Goal: Task Accomplishment & Management: Use online tool/utility

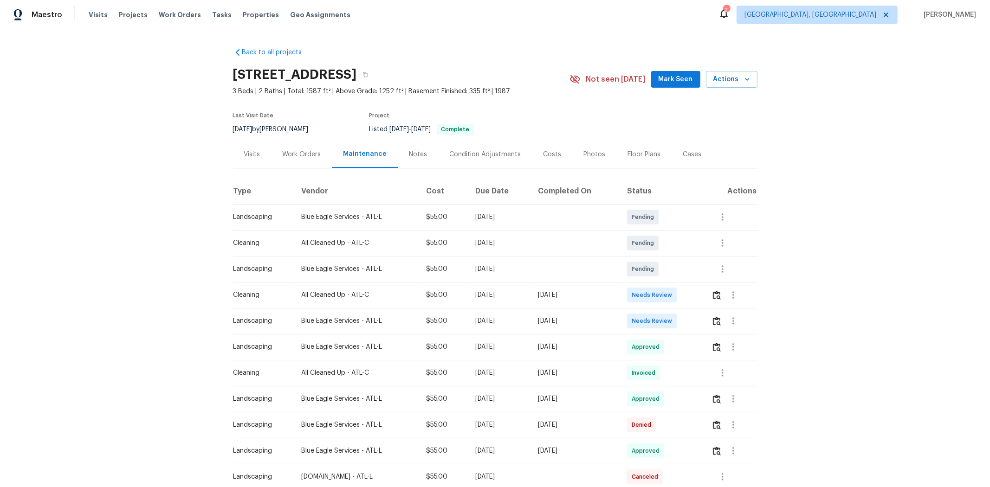
click at [704, 323] on td at bounding box center [730, 321] width 53 height 26
click at [704, 322] on img "button" at bounding box center [717, 321] width 8 height 9
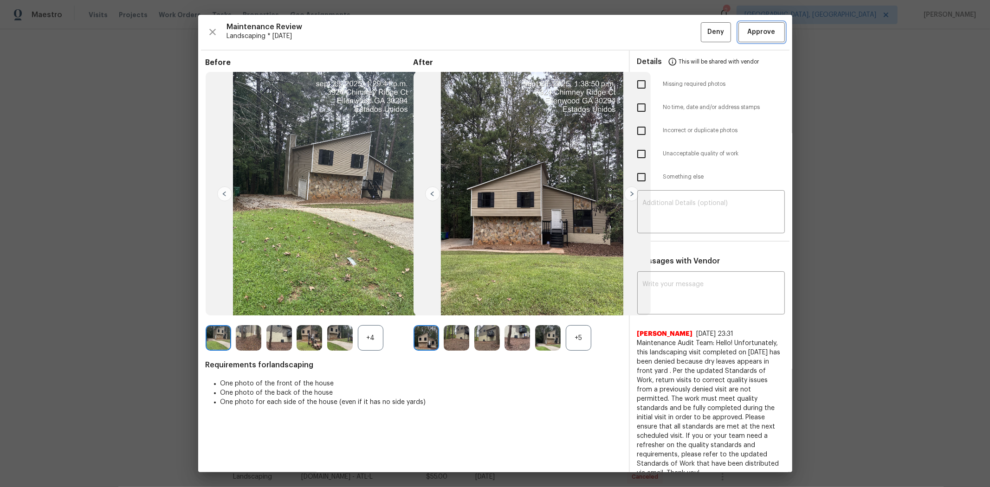
click at [704, 35] on span "Approve" at bounding box center [762, 32] width 28 height 12
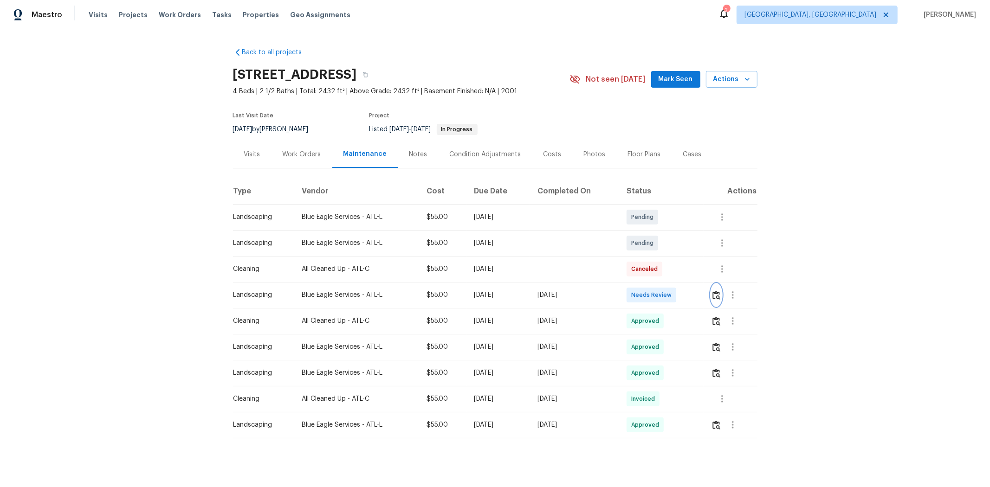
click at [532, 295] on img "button" at bounding box center [716, 295] width 8 height 9
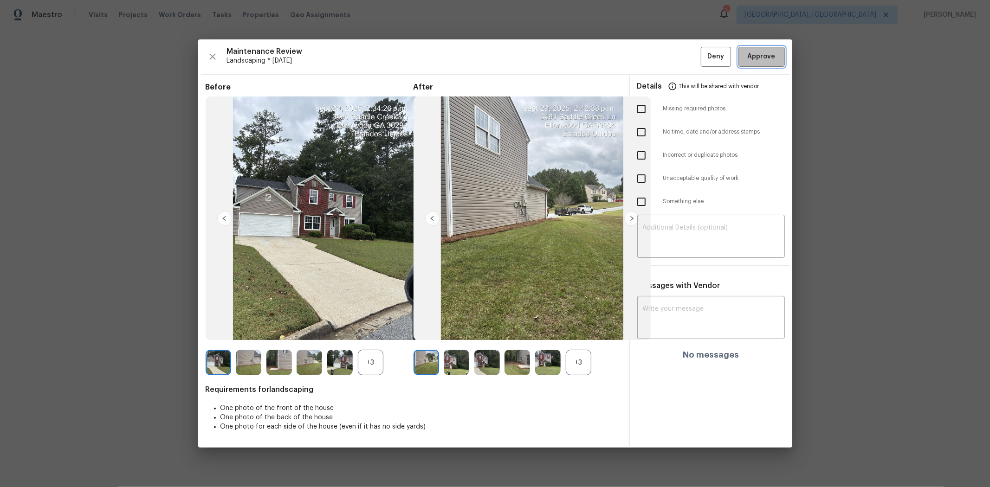
drag, startPoint x: 775, startPoint y: 57, endPoint x: 865, endPoint y: 1, distance: 105.1
click at [532, 56] on span "Approve" at bounding box center [762, 57] width 32 height 12
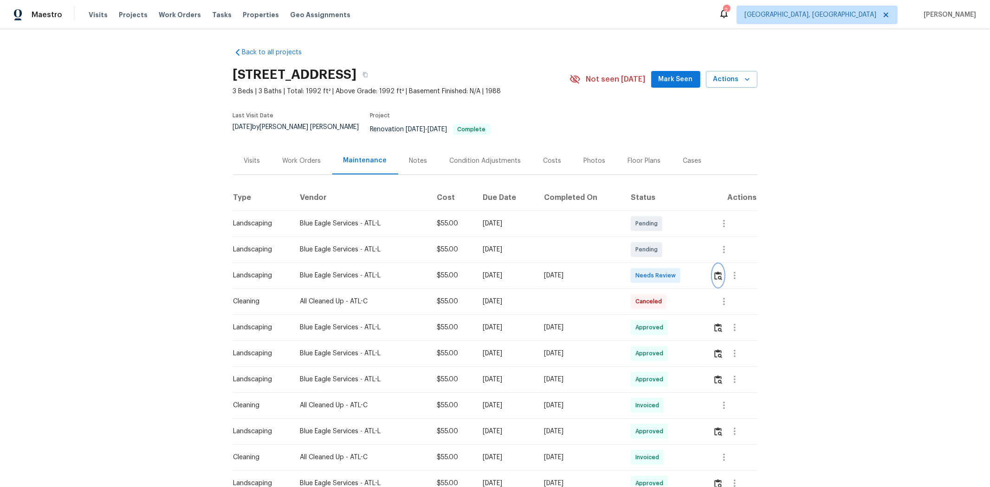
click at [704, 271] on img "button" at bounding box center [718, 275] width 8 height 9
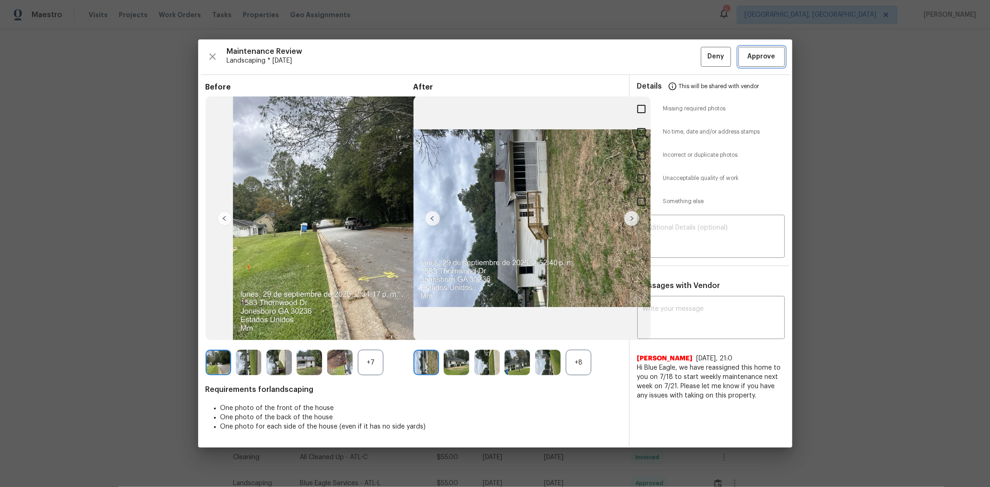
drag, startPoint x: 766, startPoint y: 53, endPoint x: 760, endPoint y: 53, distance: 6.0
click at [704, 53] on span "Approve" at bounding box center [762, 57] width 28 height 12
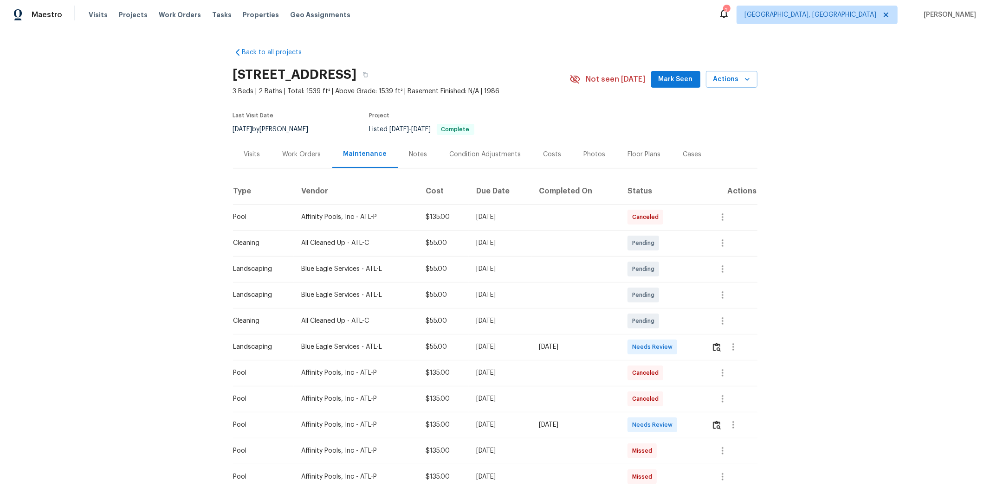
click at [646, 326] on tr "Landscaping Blue Eagle Services - ATL-L $55.00 Mon, Sep 29 2025 Mon, Sep 29 202…" at bounding box center [495, 347] width 524 height 26
click at [659, 326] on span "Needs Review" at bounding box center [654, 346] width 44 height 9
click at [704, 326] on img "button" at bounding box center [717, 347] width 8 height 9
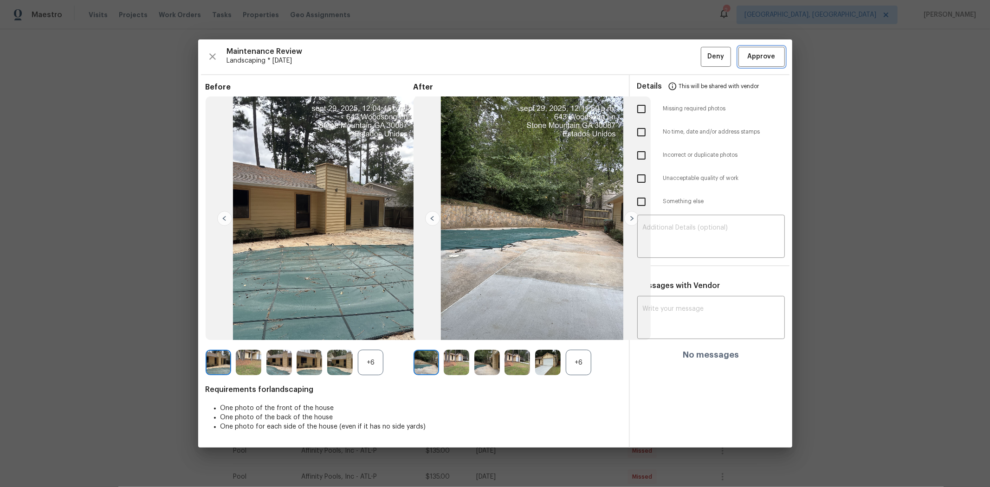
click at [704, 58] on span "Approve" at bounding box center [762, 57] width 28 height 12
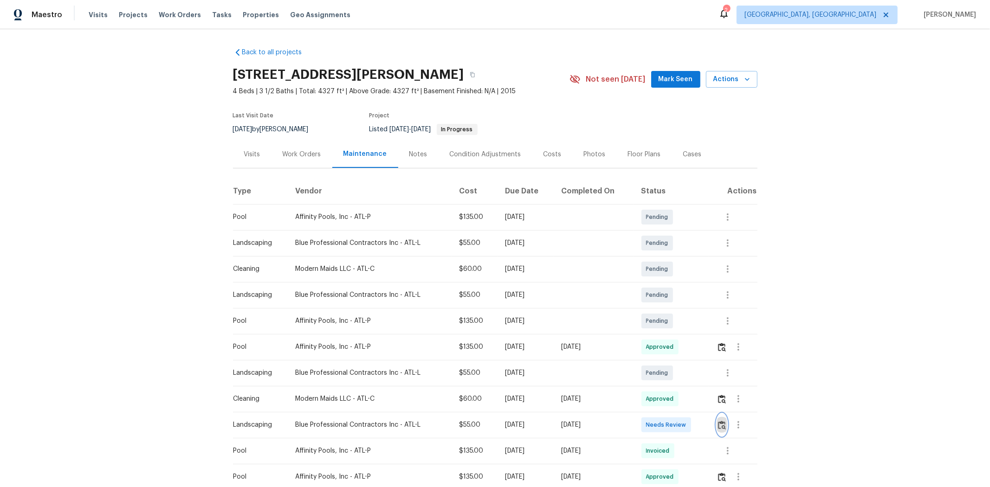
click at [532, 311] on img "button" at bounding box center [722, 425] width 8 height 9
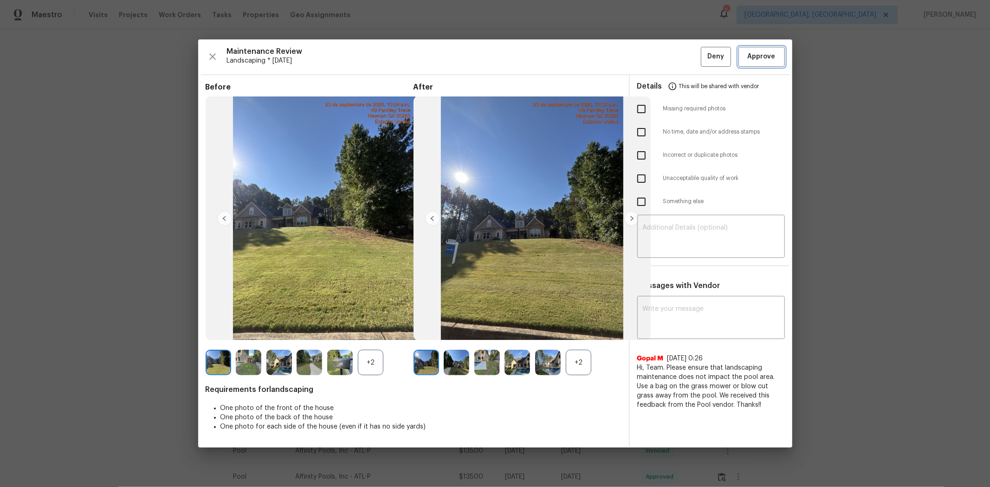
click at [532, 61] on span "Approve" at bounding box center [762, 57] width 28 height 12
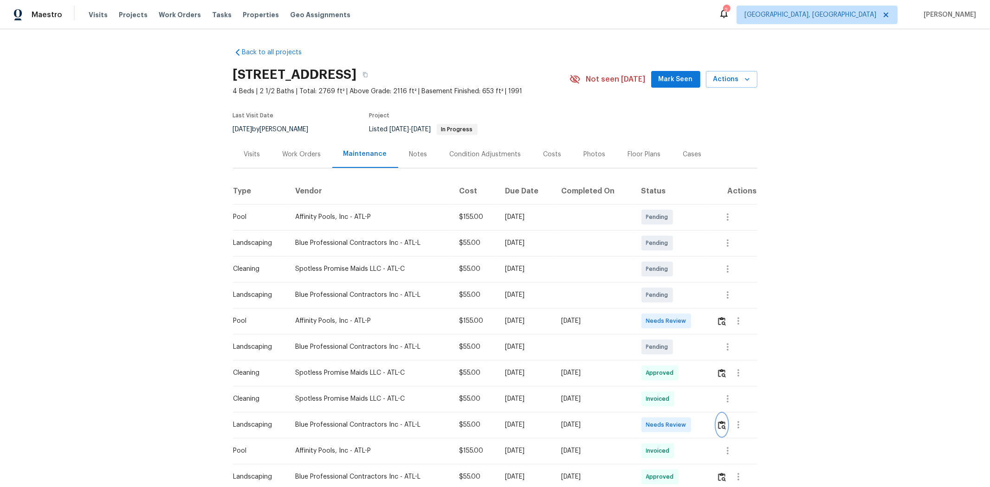
click at [704, 326] on img "button" at bounding box center [722, 425] width 8 height 9
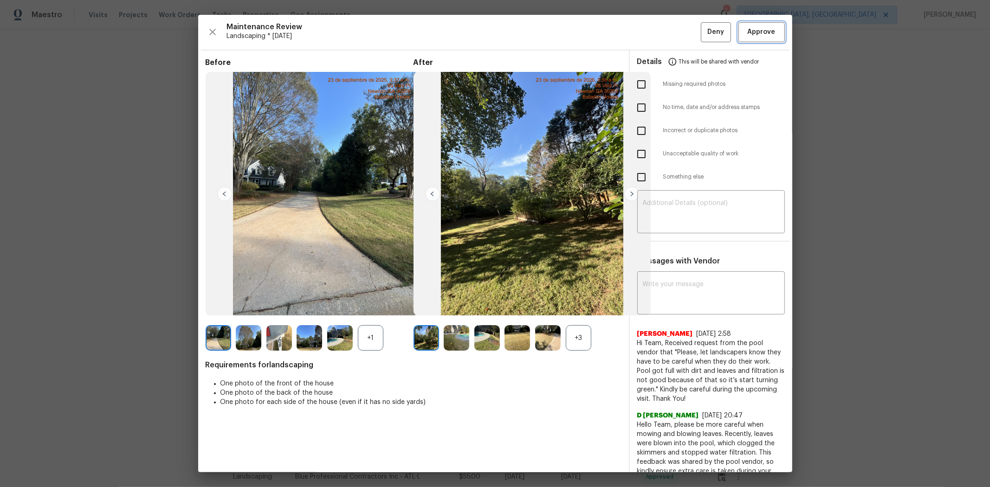
drag, startPoint x: 774, startPoint y: 38, endPoint x: 785, endPoint y: 35, distance: 10.9
click at [704, 37] on button "Approve" at bounding box center [761, 32] width 46 height 20
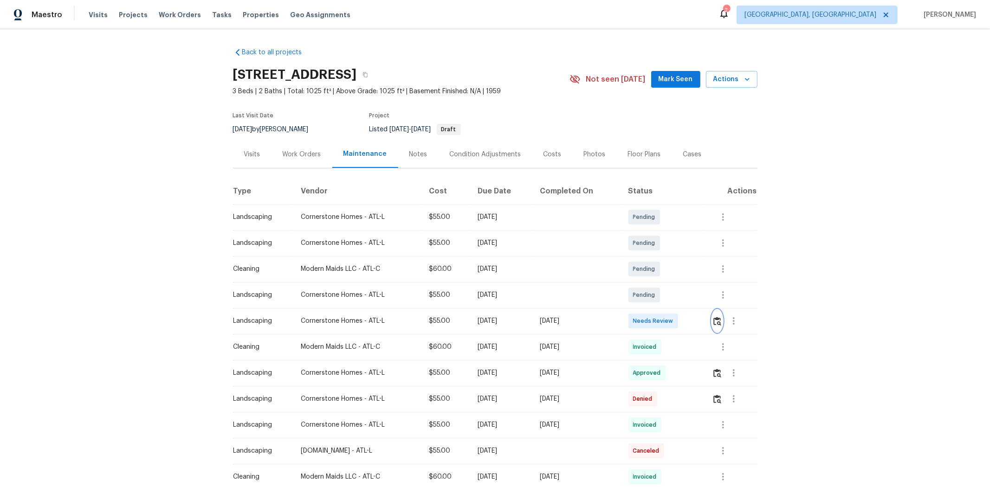
click at [704, 326] on button "button" at bounding box center [717, 321] width 11 height 22
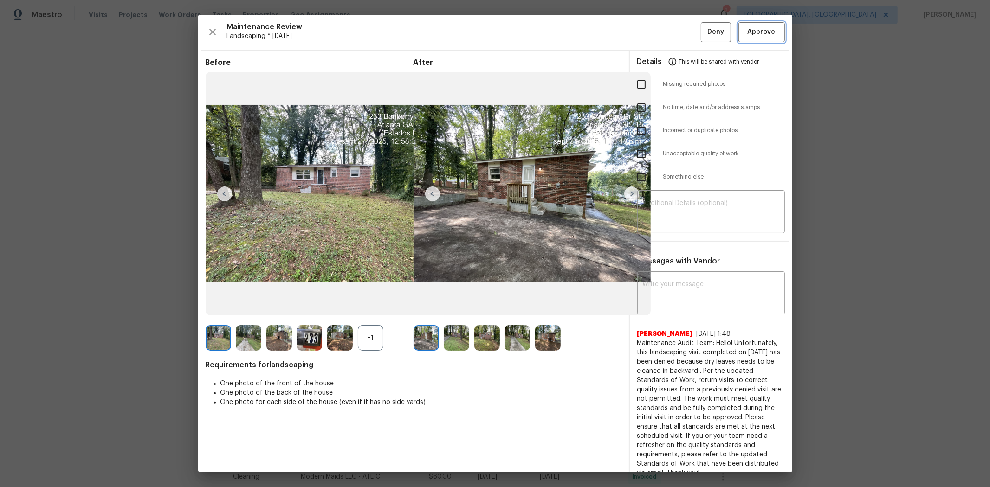
click at [704, 31] on span "Approve" at bounding box center [762, 32] width 32 height 12
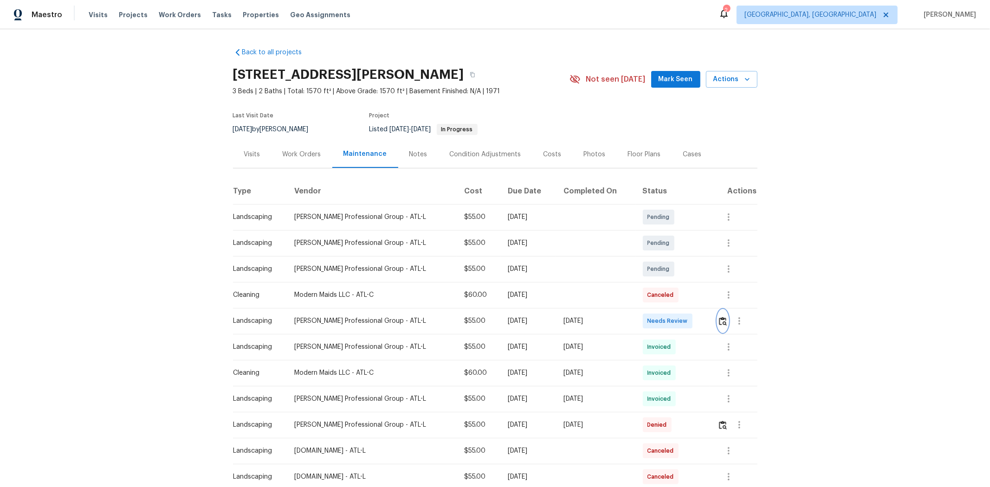
click at [704, 314] on button "button" at bounding box center [722, 321] width 11 height 22
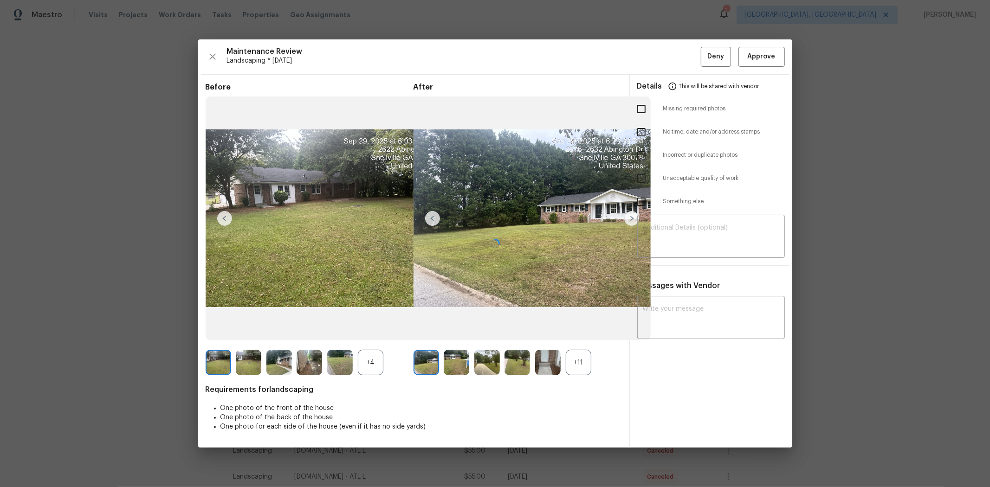
click at [704, 61] on div at bounding box center [495, 243] width 594 height 408
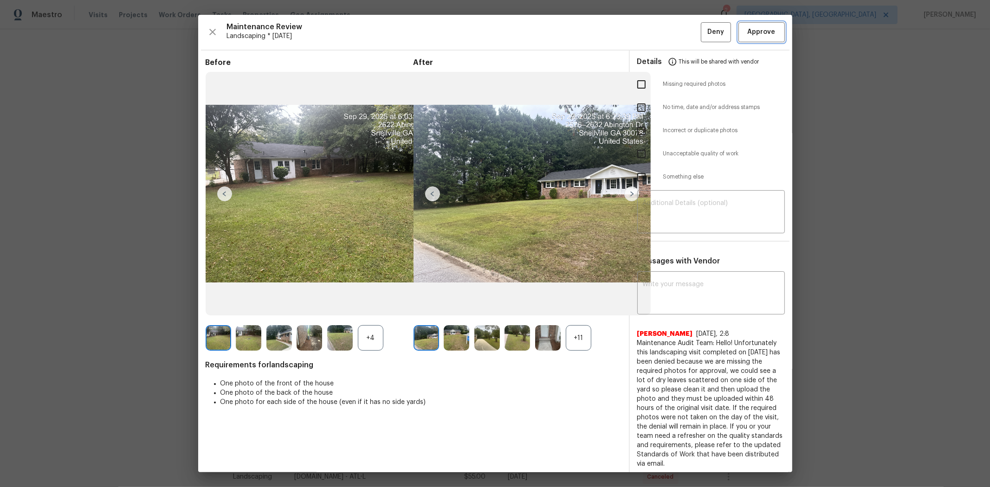
click at [704, 34] on span "Approve" at bounding box center [762, 32] width 28 height 12
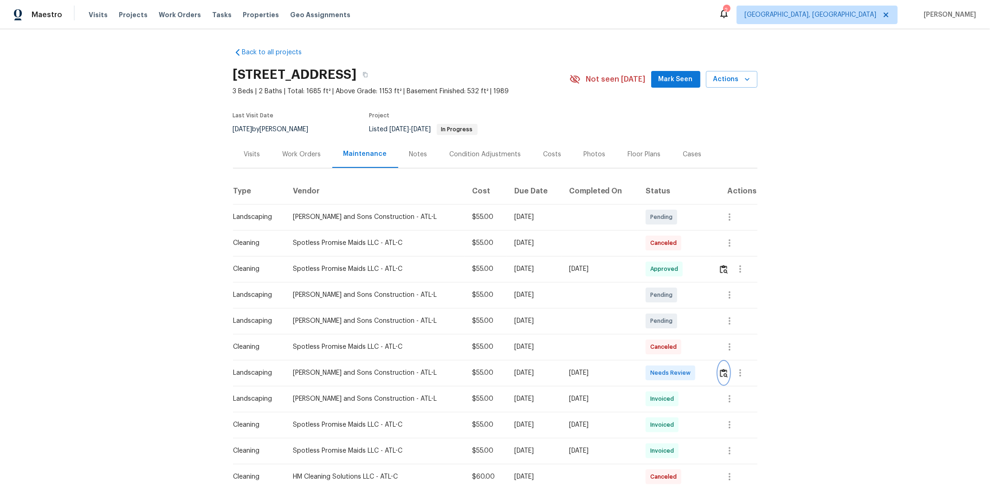
click at [704, 326] on img "button" at bounding box center [724, 373] width 8 height 9
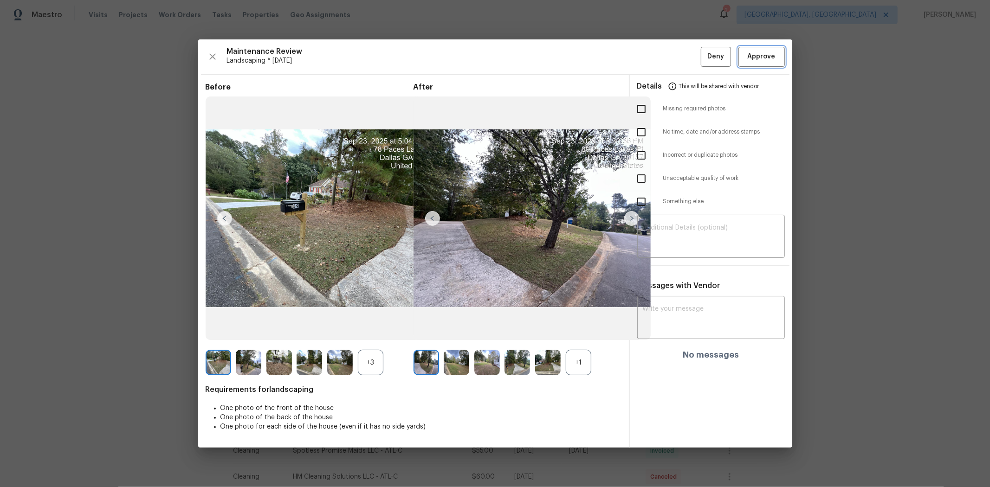
click at [704, 55] on span "Approve" at bounding box center [762, 57] width 28 height 12
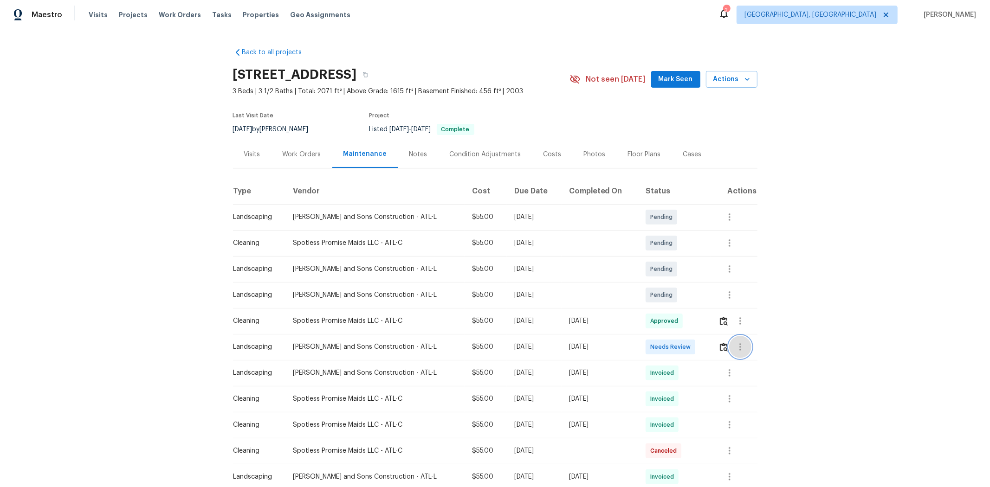
click at [704, 326] on button "button" at bounding box center [740, 347] width 22 height 22
drag, startPoint x: 698, startPoint y: 347, endPoint x: 715, endPoint y: 346, distance: 16.3
click at [699, 326] on div at bounding box center [495, 243] width 990 height 487
click at [704, 326] on img "button" at bounding box center [724, 347] width 8 height 9
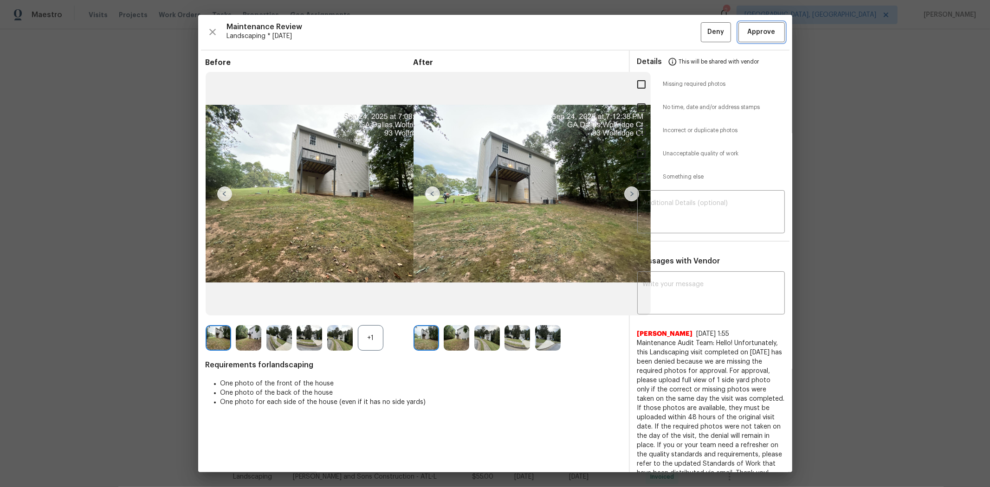
click at [704, 36] on span "Approve" at bounding box center [762, 32] width 28 height 12
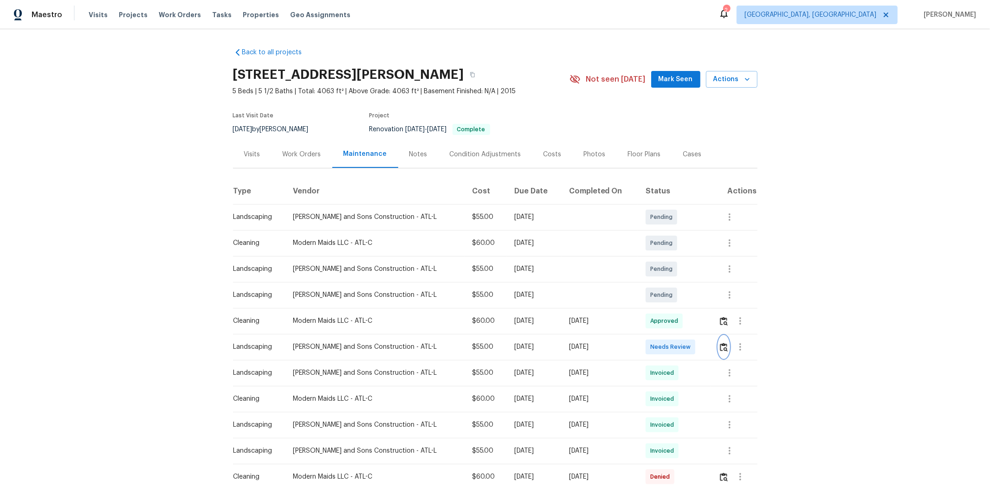
click at [704, 326] on img "button" at bounding box center [724, 347] width 8 height 9
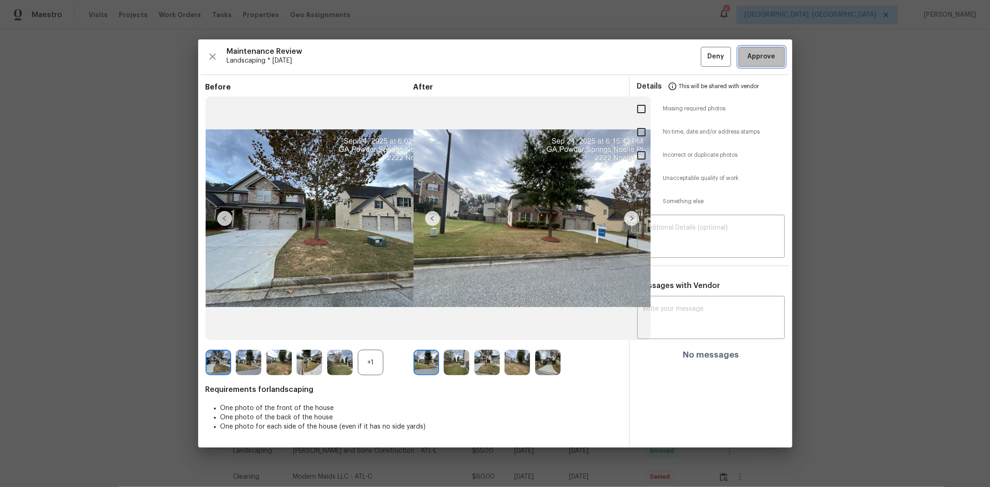
click at [704, 55] on span "Approve" at bounding box center [762, 57] width 32 height 12
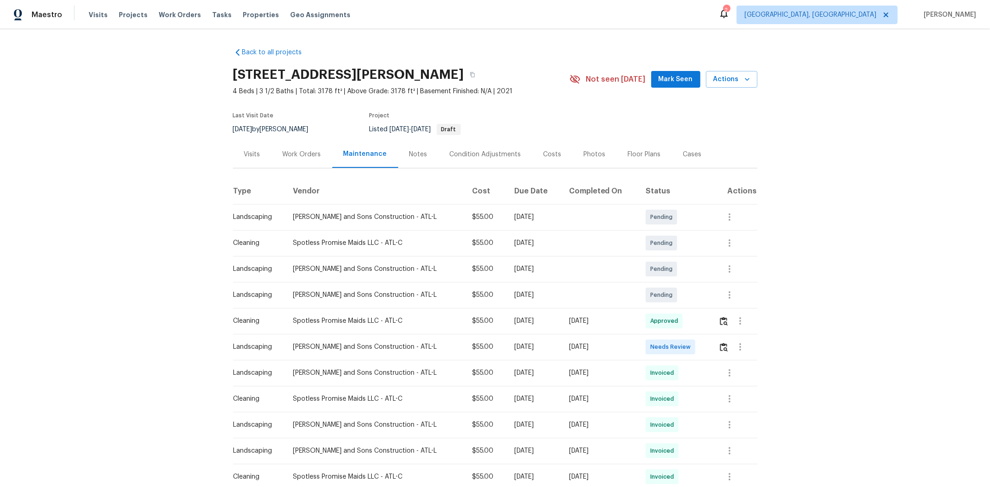
click at [704, 326] on td at bounding box center [734, 347] width 46 height 26
click at [704, 326] on img "button" at bounding box center [724, 347] width 8 height 9
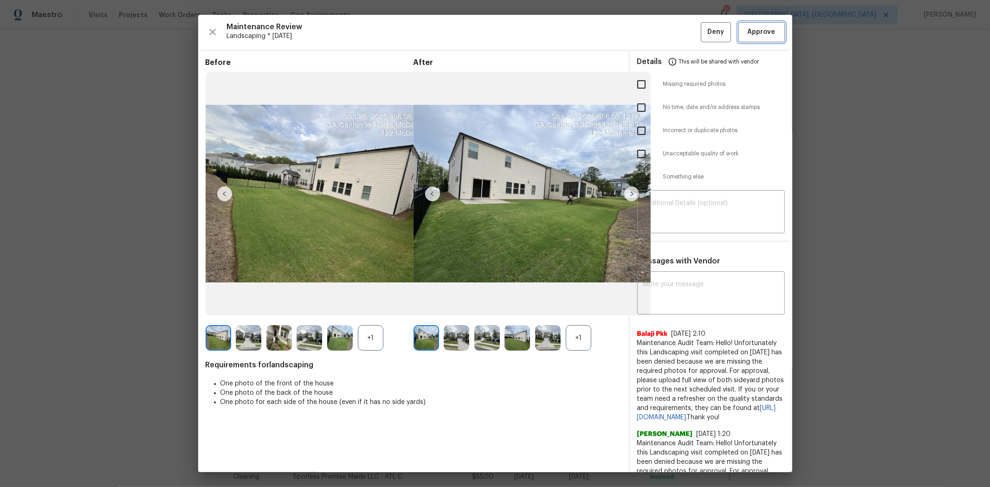
drag, startPoint x: 756, startPoint y: 31, endPoint x: 743, endPoint y: 32, distance: 12.2
click at [704, 31] on span "Approve" at bounding box center [762, 32] width 28 height 12
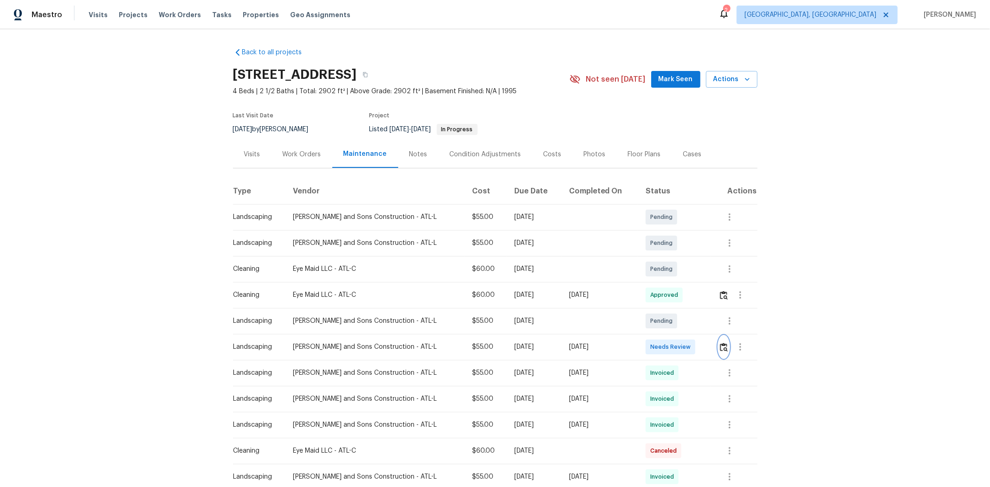
click at [704, 326] on img "button" at bounding box center [724, 347] width 8 height 9
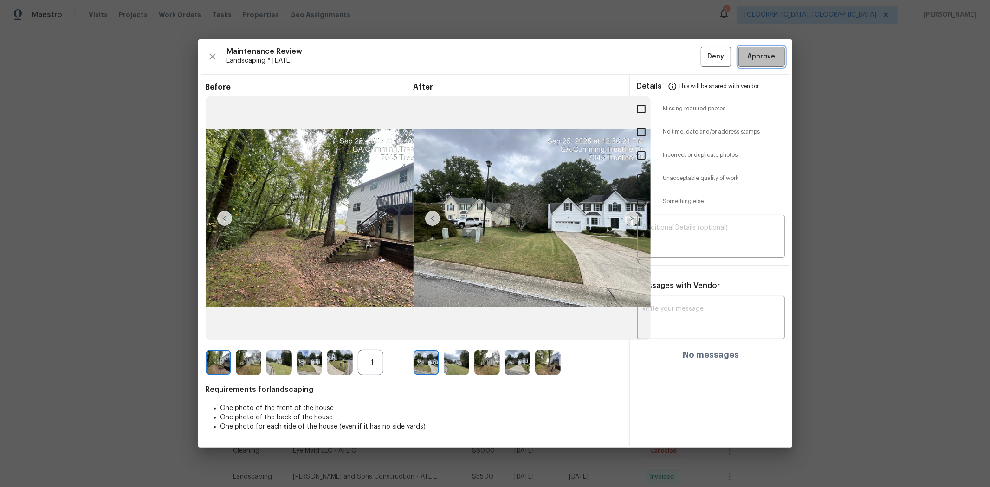
click at [704, 61] on span "Approve" at bounding box center [762, 57] width 28 height 12
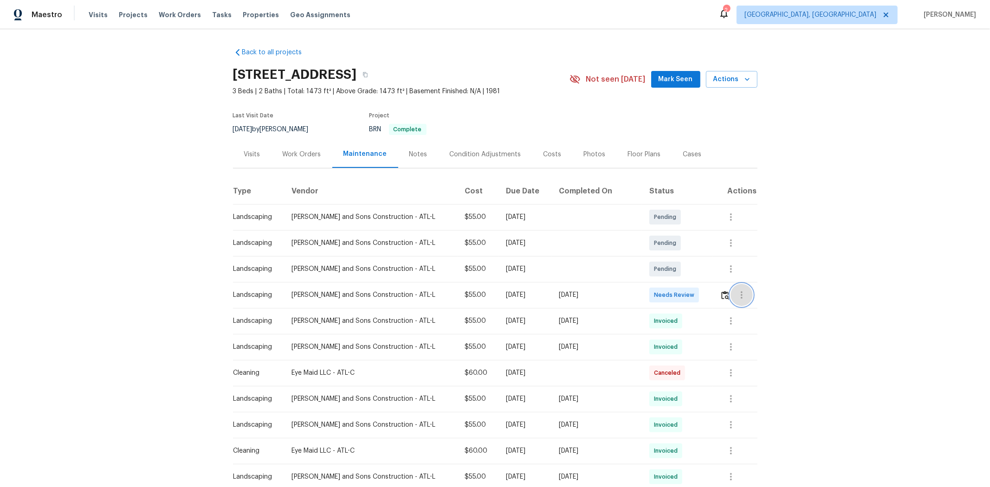
click at [704, 296] on button "button" at bounding box center [741, 295] width 22 height 22
click at [704, 294] on div at bounding box center [495, 243] width 990 height 487
click at [704, 294] on img "button" at bounding box center [725, 295] width 8 height 9
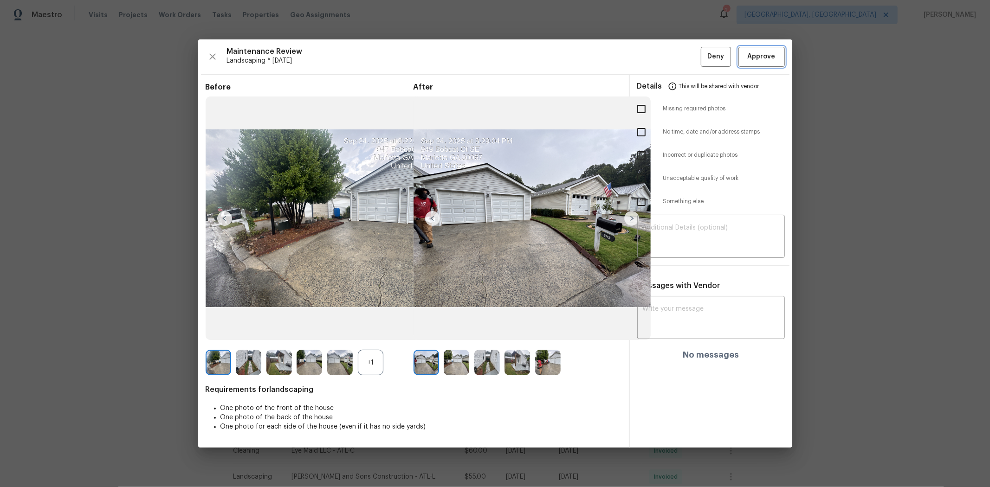
click at [704, 50] on button "Approve" at bounding box center [761, 57] width 46 height 20
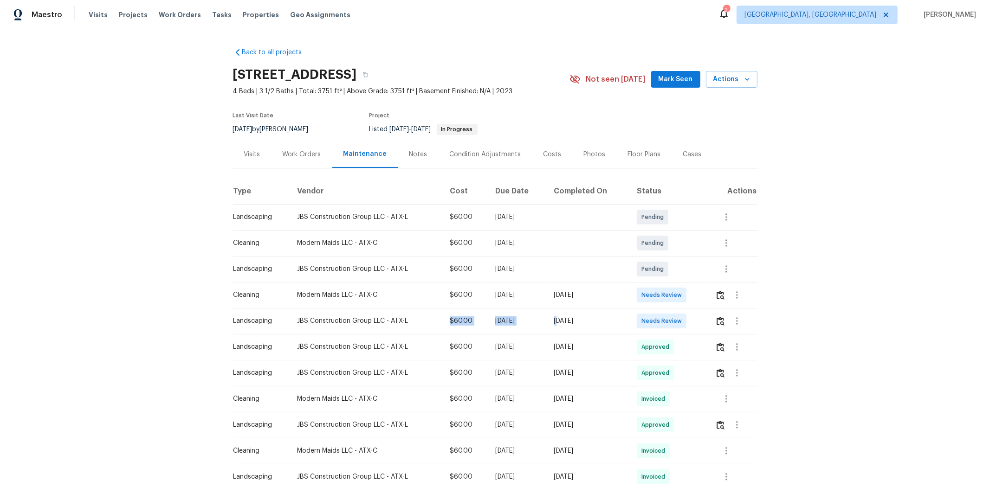
drag, startPoint x: 729, startPoint y: 318, endPoint x: 738, endPoint y: 318, distance: 9.3
click at [704, 318] on tr "Landscaping JBS Construction Group LLC - ATX-L $60.00 [DATE] [DATE] Needs Review" at bounding box center [495, 321] width 524 height 26
click at [704, 326] on button "button" at bounding box center [720, 321] width 11 height 22
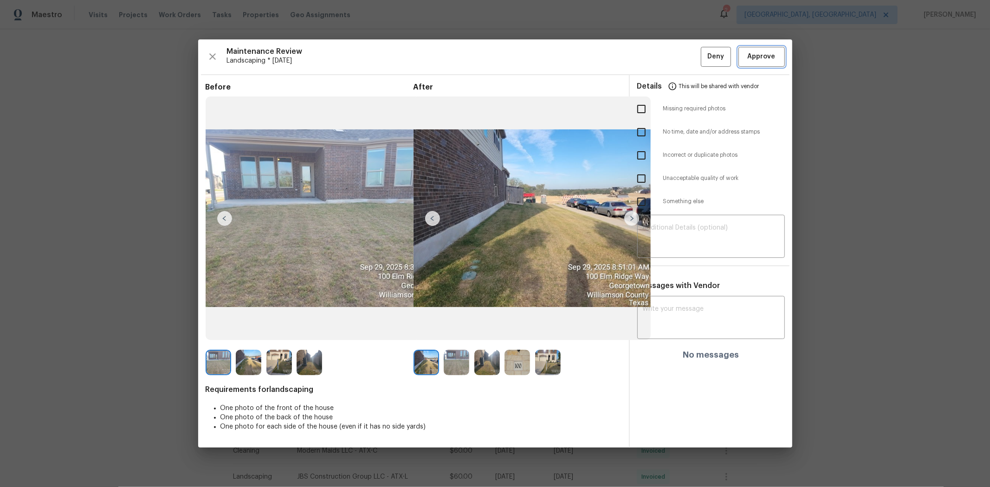
click at [704, 52] on span "Approve" at bounding box center [762, 57] width 28 height 12
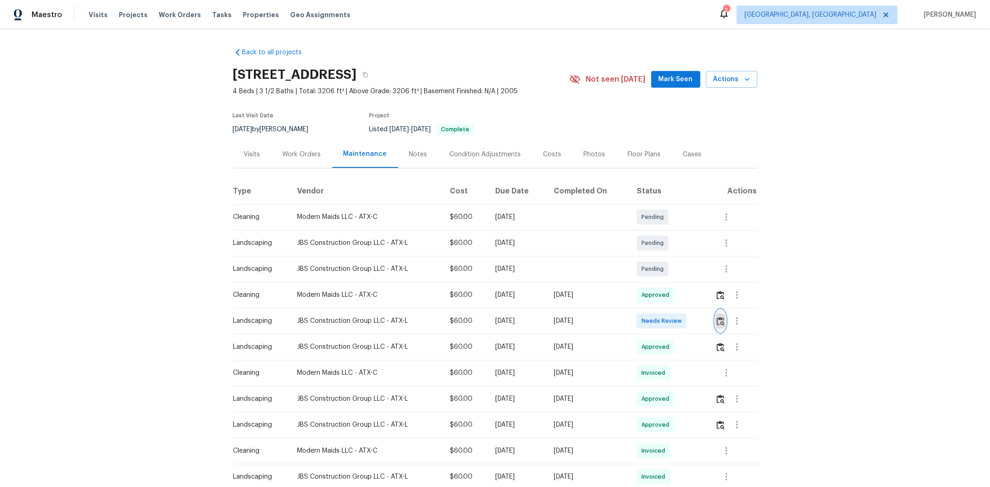
click at [704, 322] on img "button" at bounding box center [721, 321] width 8 height 9
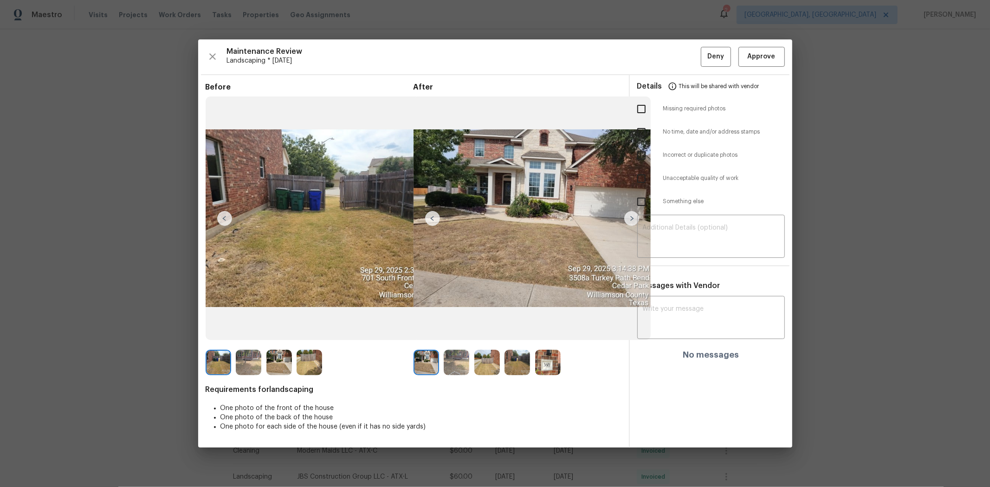
click at [704, 45] on div "Maintenance Review Landscaping * [DATE] Deny Approve Before After Requirements …" at bounding box center [495, 243] width 594 height 408
click at [704, 54] on span "Approve" at bounding box center [762, 57] width 28 height 12
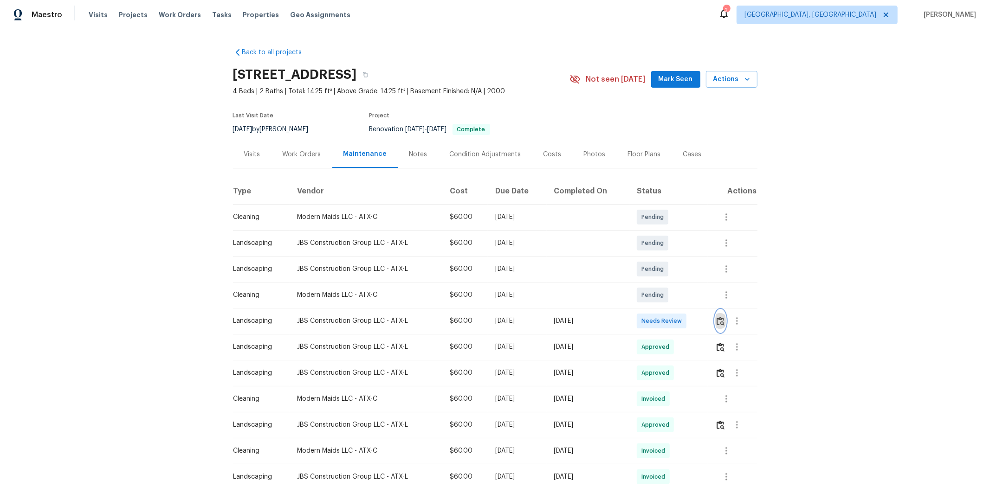
click at [704, 322] on button "button" at bounding box center [720, 321] width 11 height 22
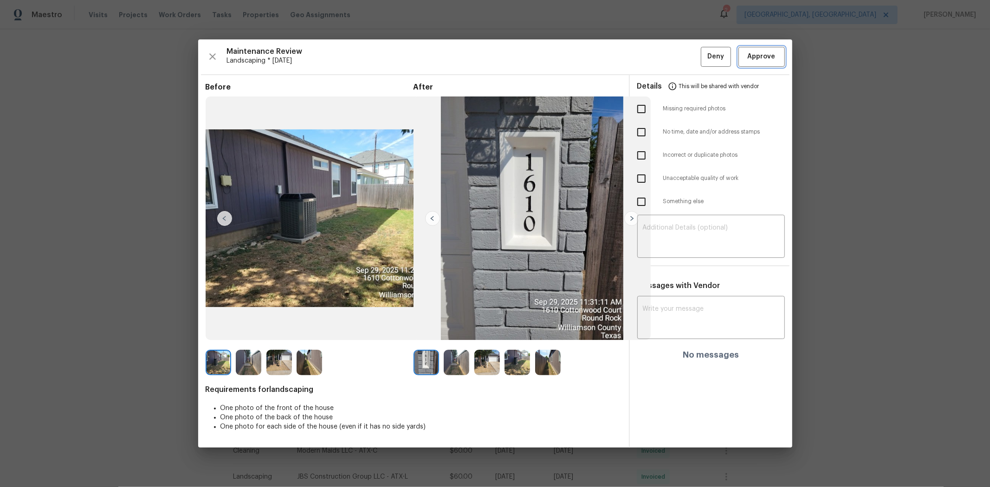
click at [704, 55] on span "Approve" at bounding box center [762, 57] width 28 height 12
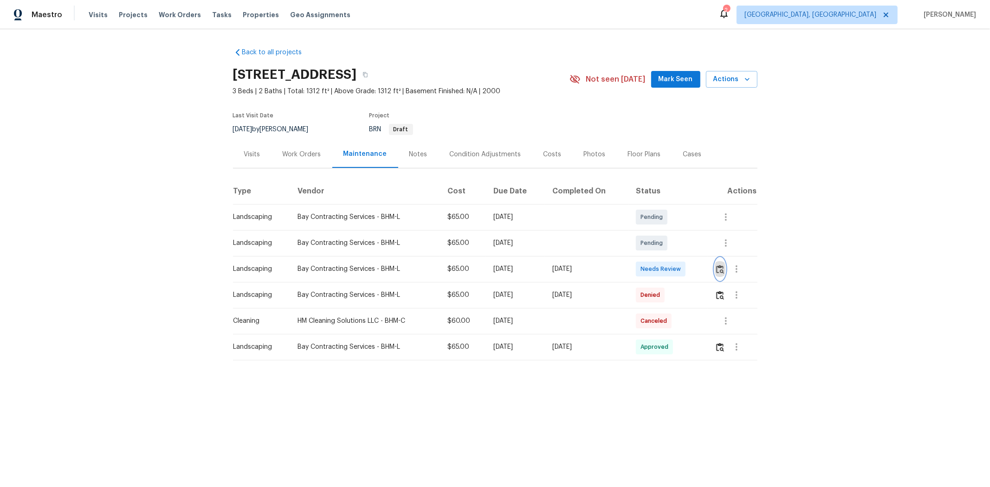
click at [704, 272] on img "button" at bounding box center [720, 269] width 8 height 9
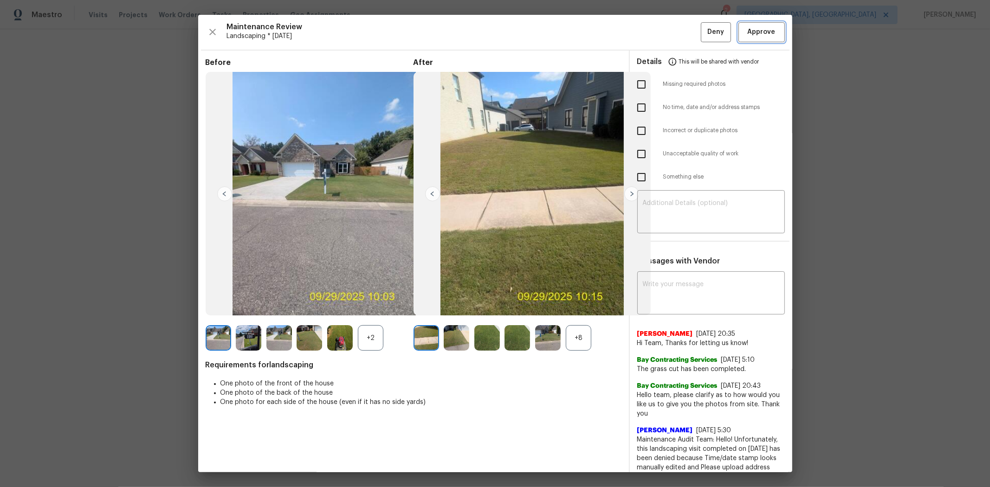
click at [704, 35] on span "Approve" at bounding box center [762, 32] width 28 height 12
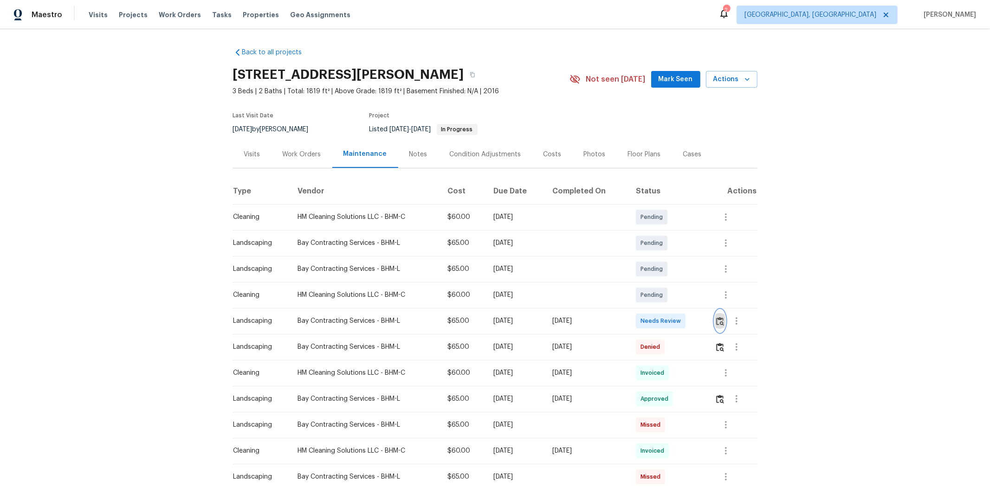
click at [704, 320] on button "button" at bounding box center [720, 321] width 11 height 22
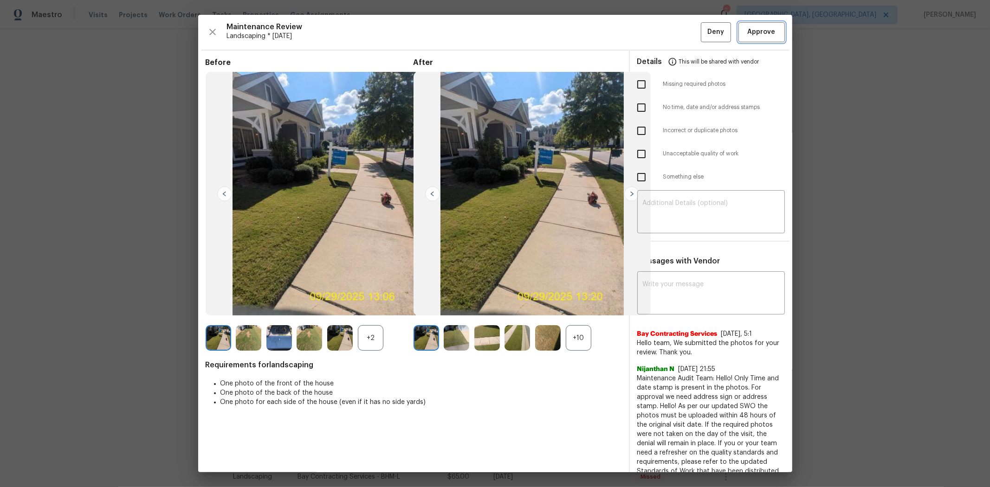
drag, startPoint x: 759, startPoint y: 35, endPoint x: 762, endPoint y: 30, distance: 5.9
click at [704, 32] on span "Approve" at bounding box center [762, 32] width 28 height 12
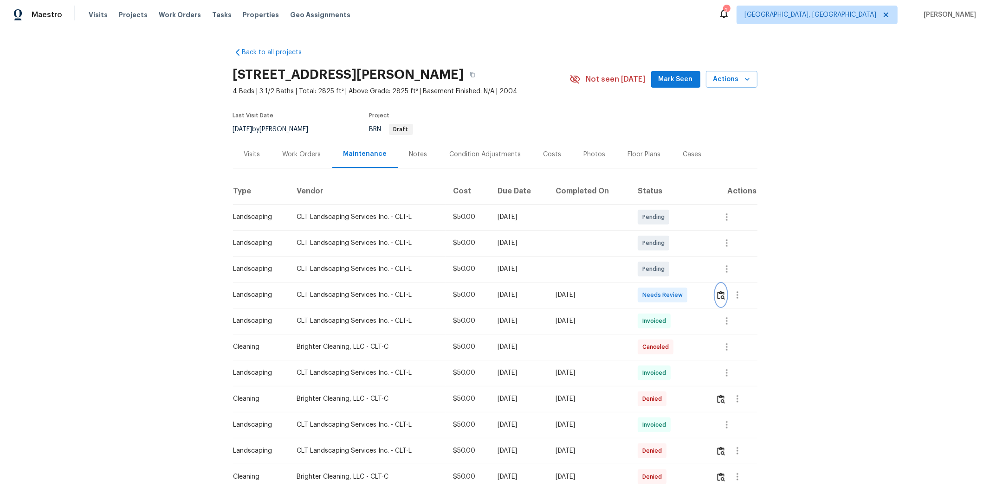
click at [704, 299] on img "button" at bounding box center [721, 295] width 8 height 9
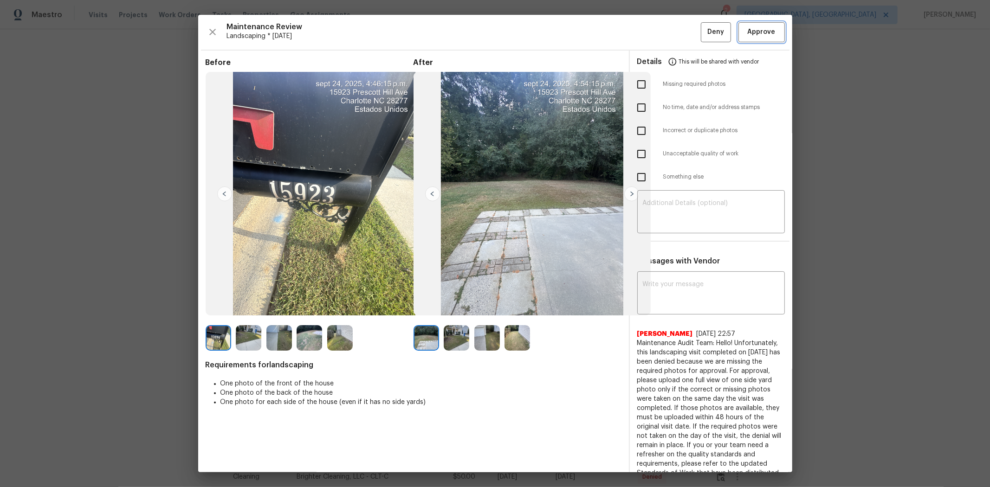
click at [704, 33] on span "Approve" at bounding box center [762, 32] width 28 height 12
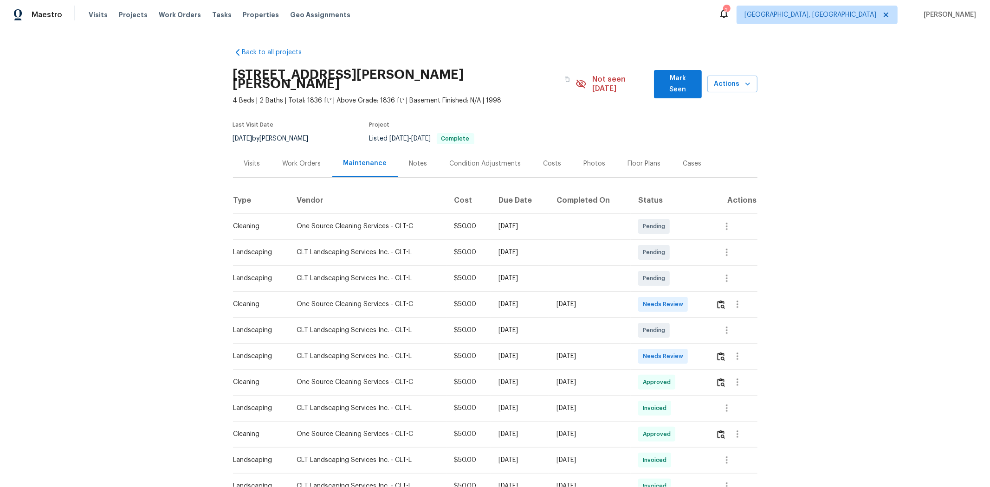
drag, startPoint x: 398, startPoint y: 350, endPoint x: 731, endPoint y: 363, distance: 333.5
click at [704, 326] on td "Needs Review" at bounding box center [670, 356] width 78 height 26
click at [704, 326] on img "button" at bounding box center [721, 356] width 8 height 9
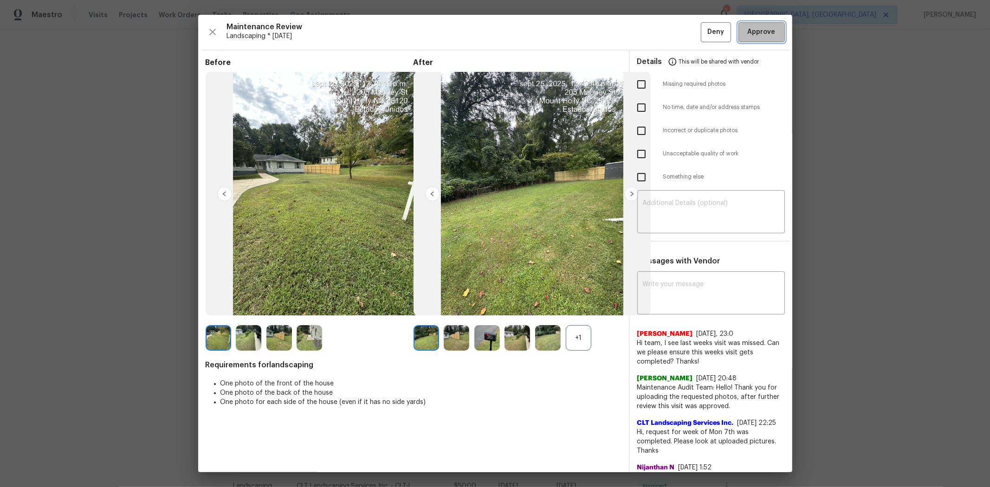
click at [704, 33] on span "Approve" at bounding box center [762, 32] width 28 height 12
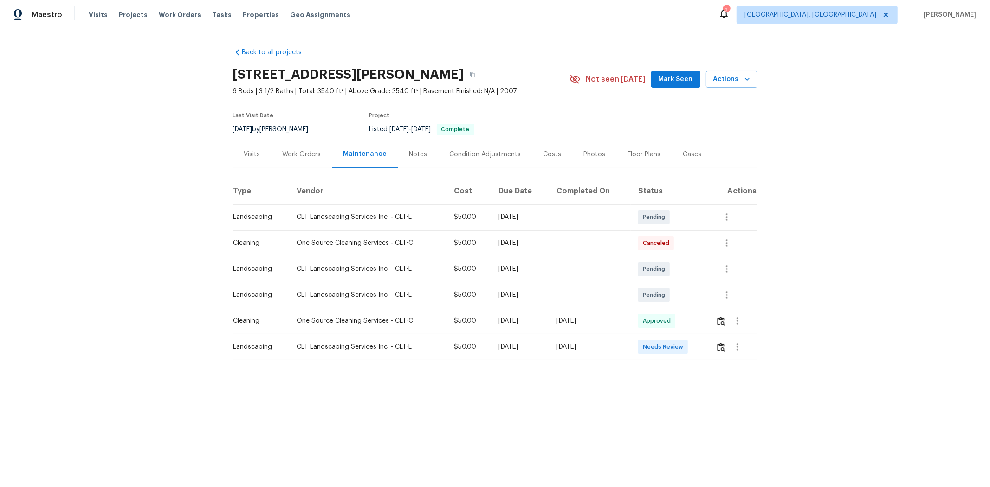
click at [704, 326] on div at bounding box center [736, 347] width 41 height 22
click at [704, 326] on button "button" at bounding box center [721, 347] width 11 height 22
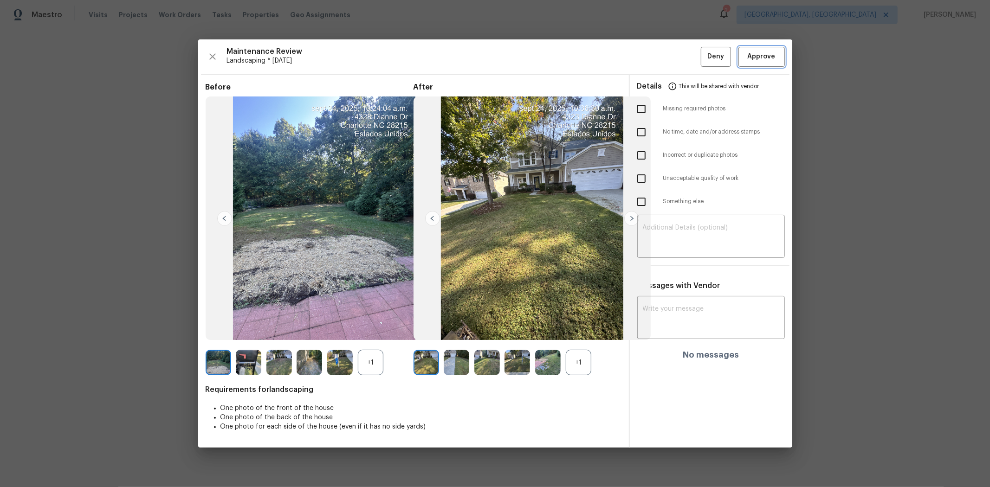
click at [704, 58] on span "Approve" at bounding box center [762, 57] width 28 height 12
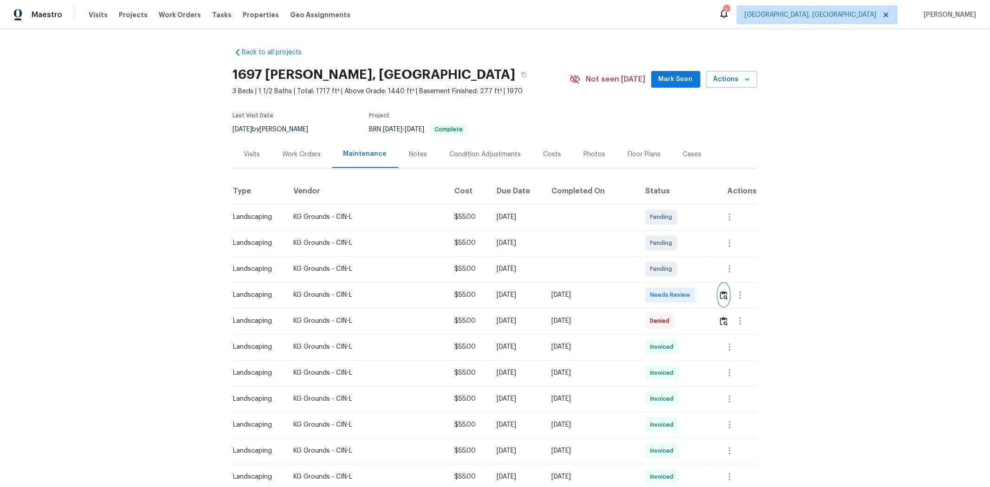
click at [704, 294] on img "button" at bounding box center [724, 295] width 8 height 9
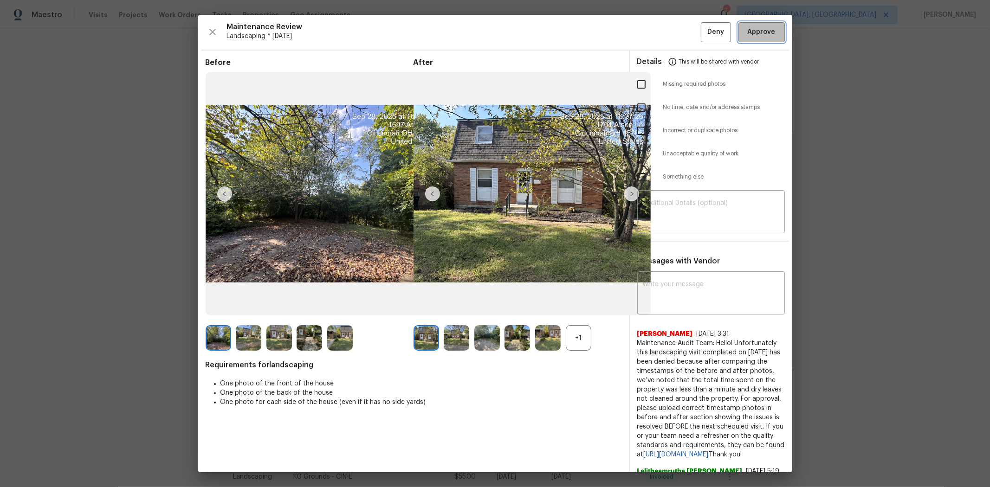
click at [704, 39] on button "Approve" at bounding box center [761, 32] width 46 height 20
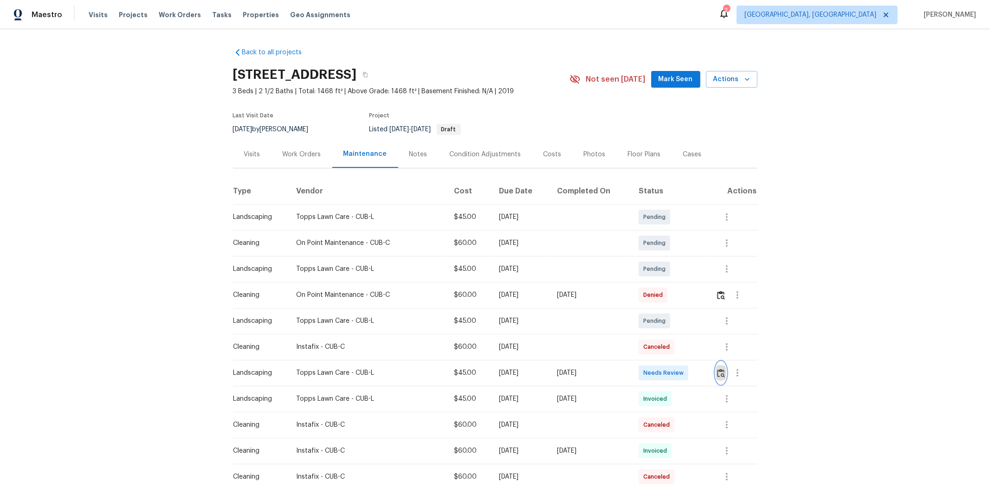
click at [704, 326] on img "button" at bounding box center [721, 373] width 8 height 9
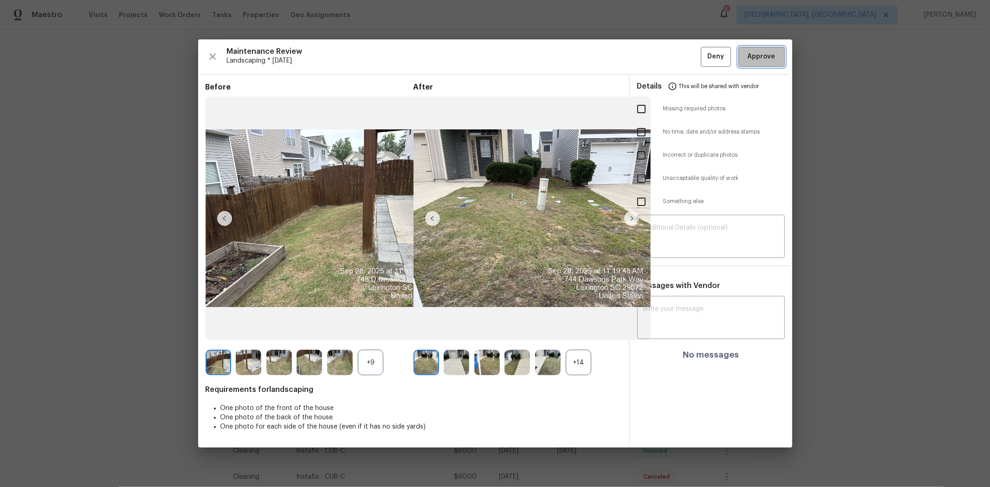
click at [704, 64] on button "Approve" at bounding box center [761, 57] width 46 height 20
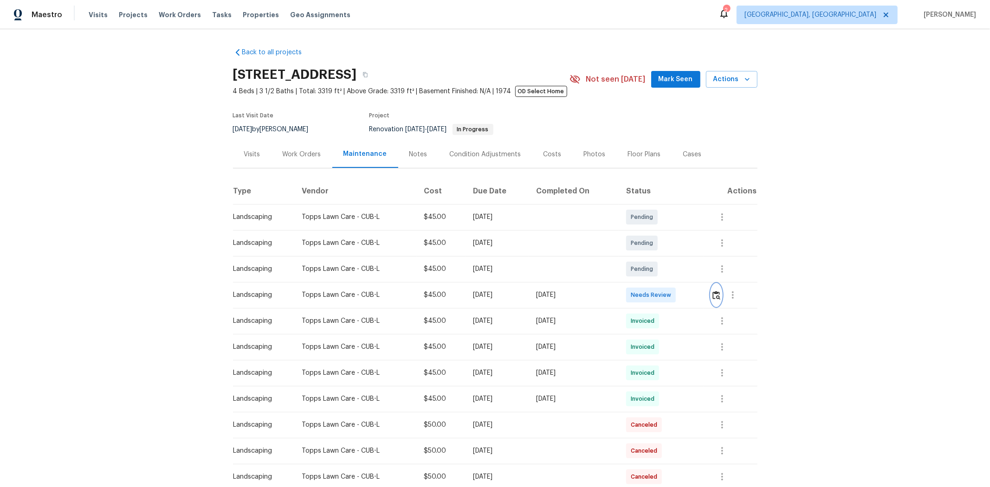
click at [704, 295] on img "button" at bounding box center [716, 295] width 8 height 9
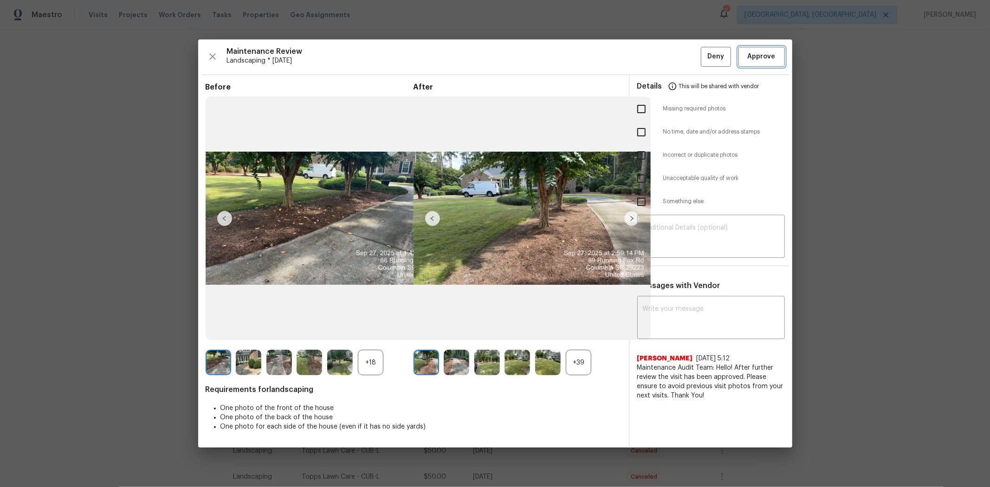
click at [704, 61] on button "Approve" at bounding box center [761, 57] width 46 height 20
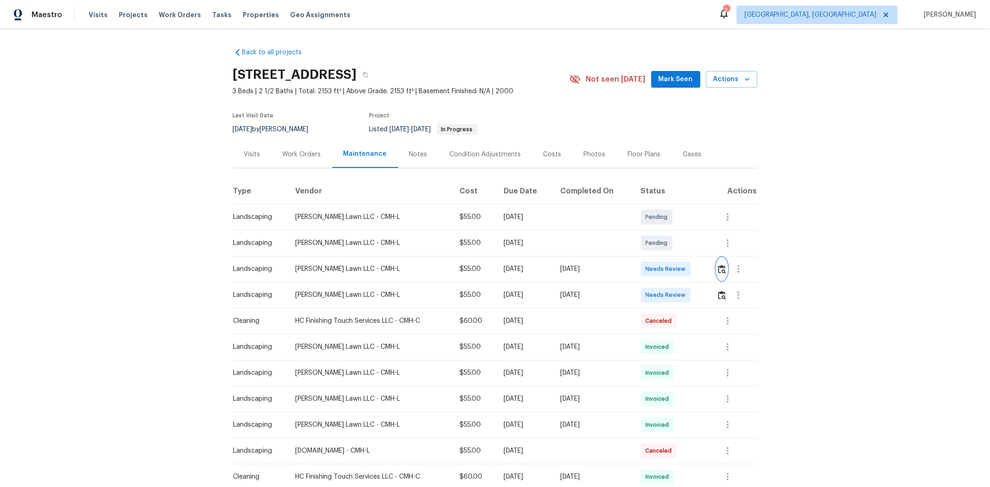
click at [704, 266] on img "button" at bounding box center [722, 269] width 8 height 9
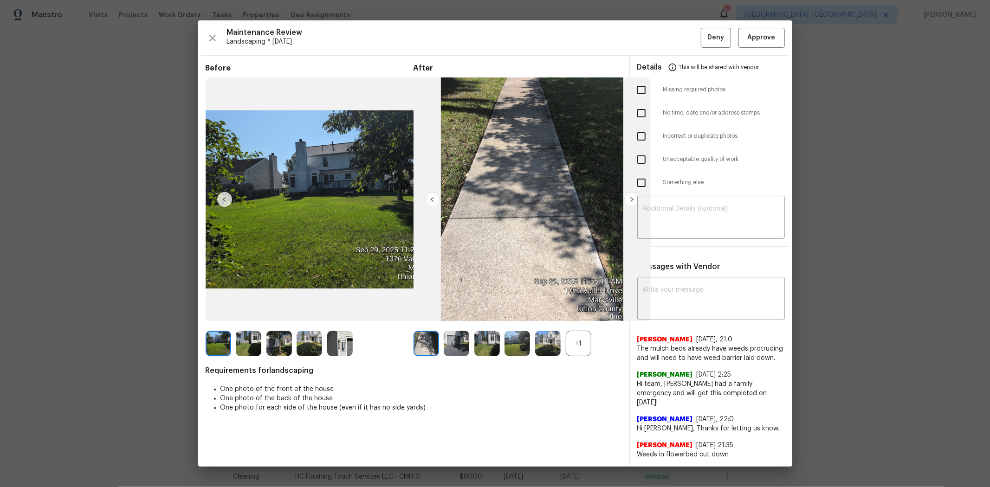
click at [582, 326] on div "+1" at bounding box center [579, 344] width 26 height 26
click at [454, 326] on img at bounding box center [457, 344] width 26 height 26
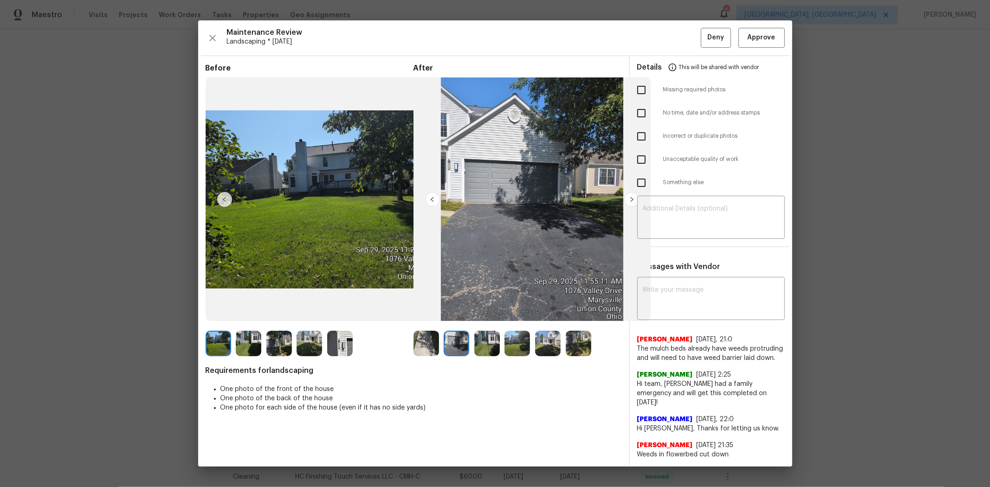
click at [514, 326] on img at bounding box center [517, 344] width 26 height 26
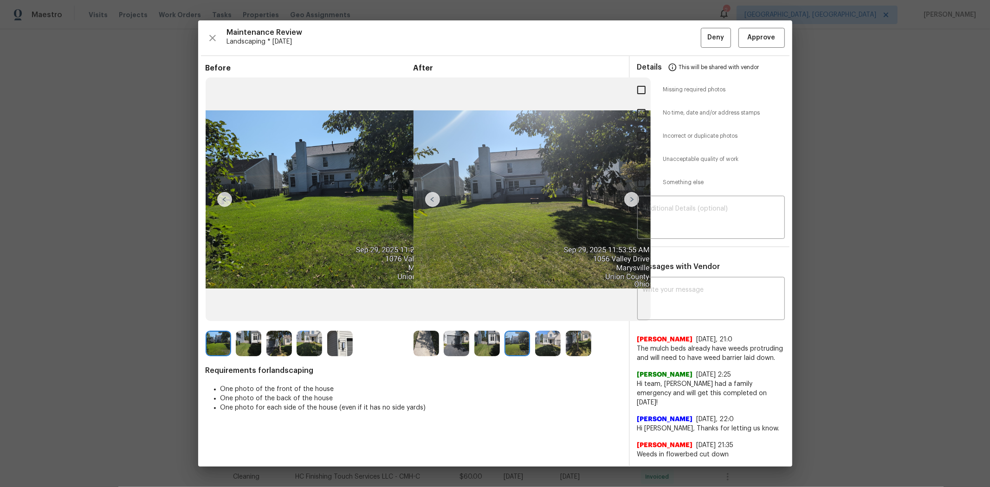
click at [494, 326] on img at bounding box center [487, 344] width 26 height 26
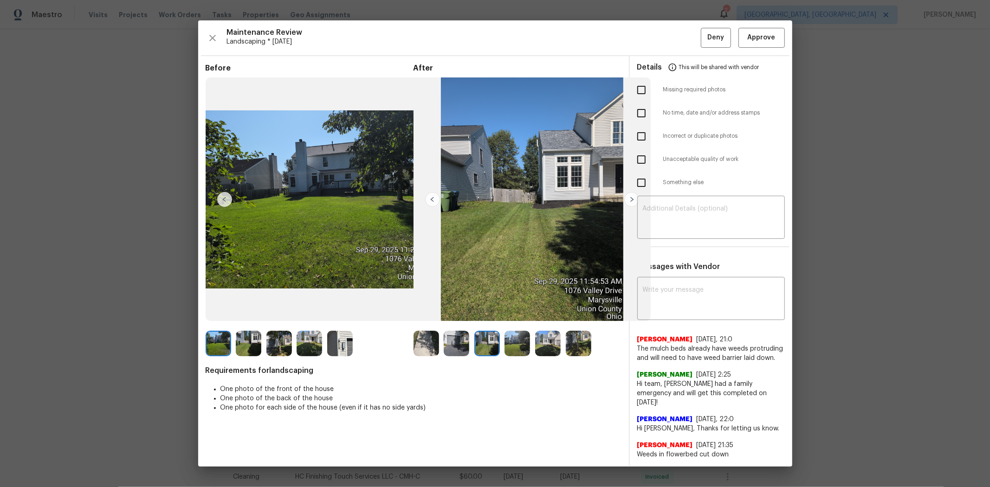
click at [516, 326] on img at bounding box center [517, 344] width 26 height 26
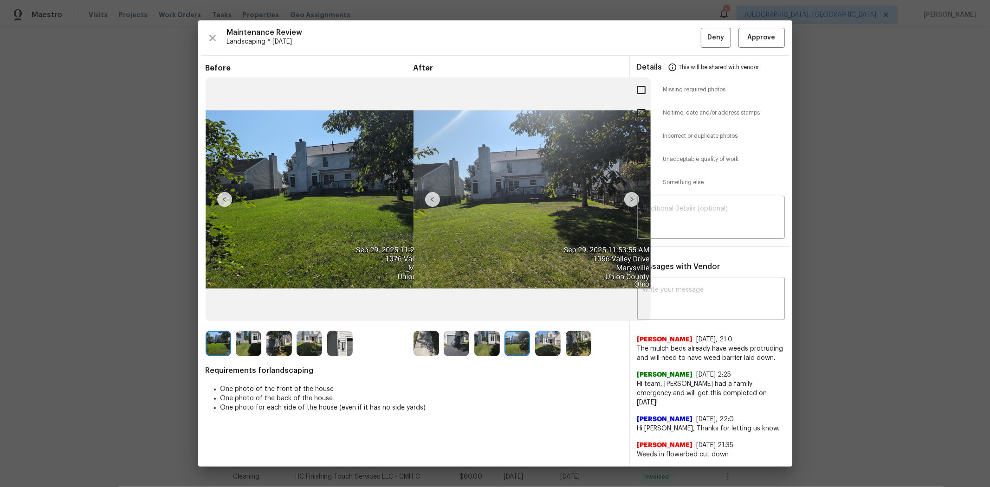
click at [548, 326] on img at bounding box center [548, 344] width 26 height 26
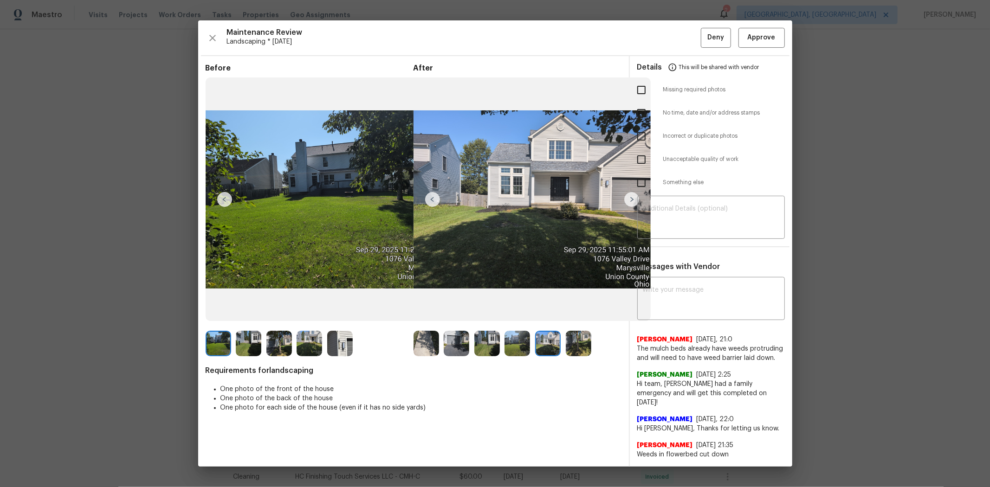
click at [577, 326] on img at bounding box center [579, 344] width 26 height 26
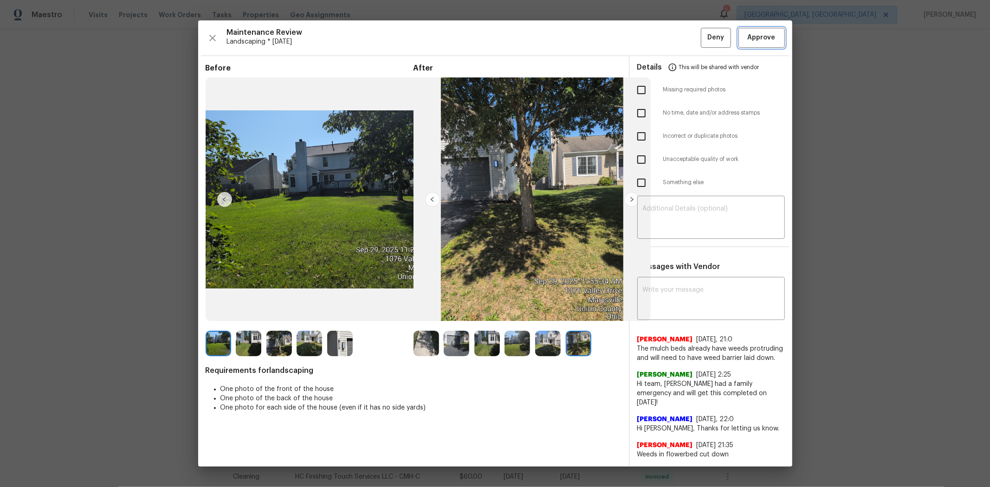
click at [704, 40] on span "Approve" at bounding box center [762, 38] width 28 height 12
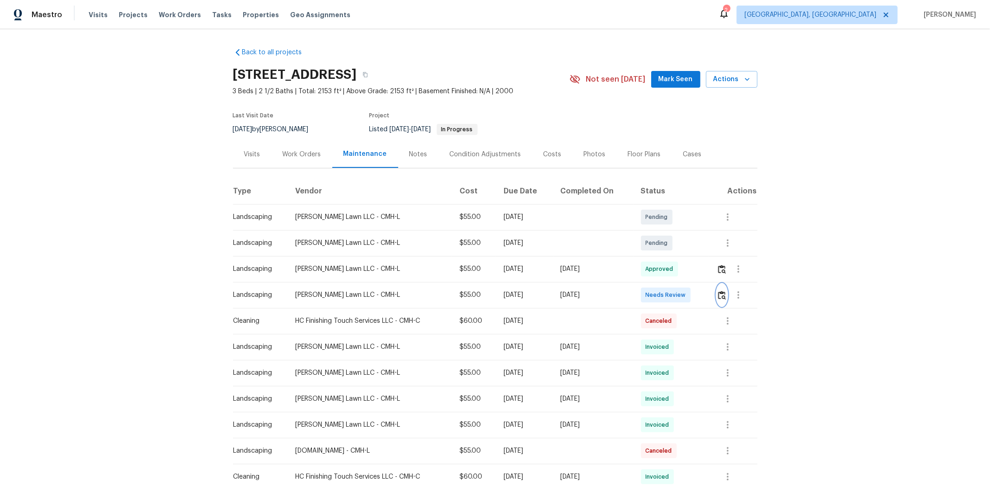
click at [704, 295] on img "button" at bounding box center [722, 295] width 8 height 9
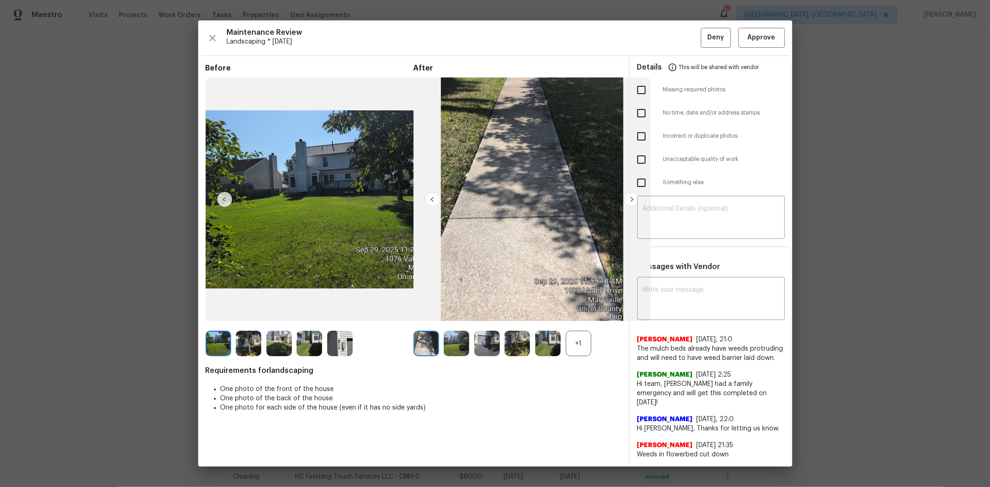
click at [581, 326] on div "+1" at bounding box center [579, 344] width 26 height 26
click at [222, 326] on img at bounding box center [219, 344] width 26 height 26
click at [243, 326] on img at bounding box center [249, 344] width 26 height 26
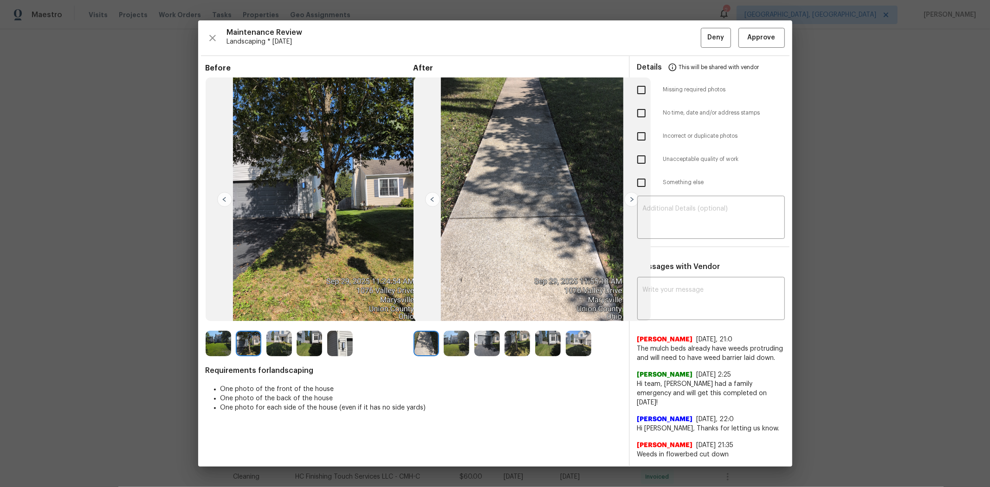
click at [280, 326] on img at bounding box center [279, 344] width 26 height 26
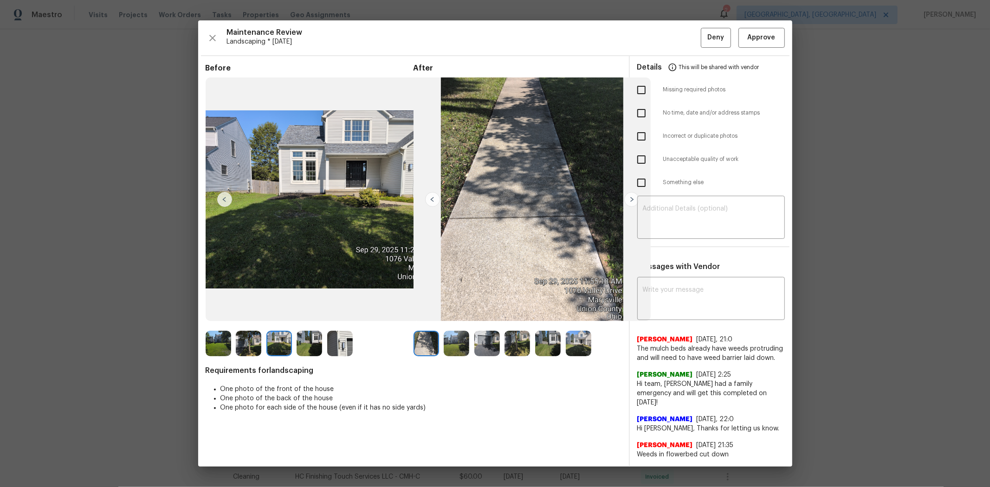
click at [304, 326] on img at bounding box center [310, 344] width 26 height 26
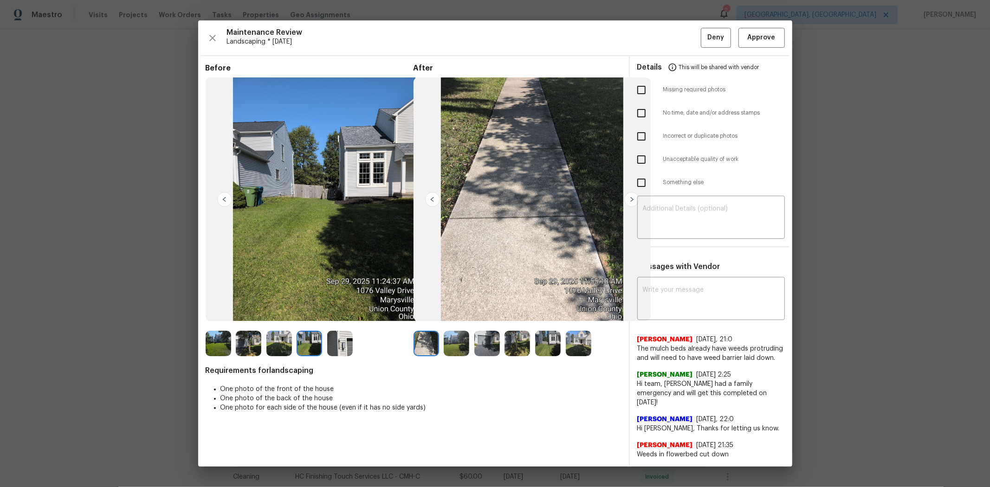
click at [334, 326] on img at bounding box center [340, 344] width 26 height 26
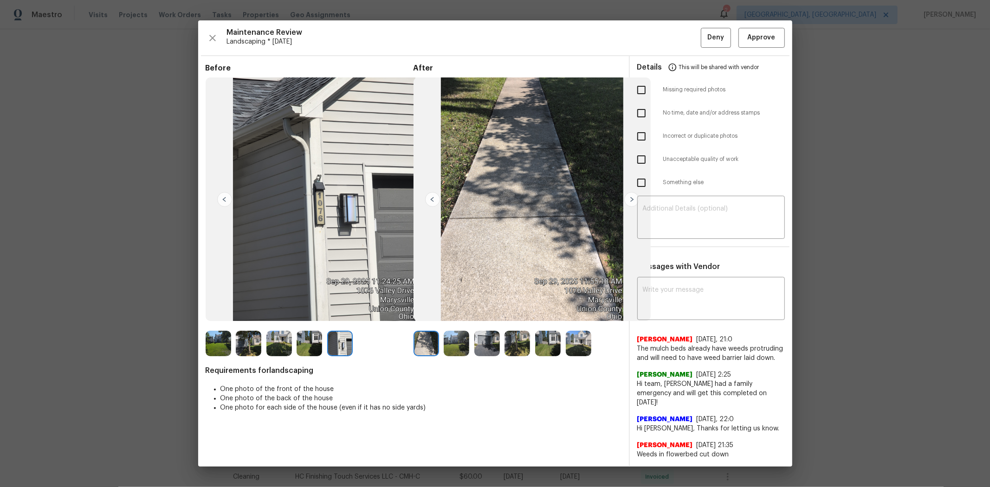
click at [432, 326] on img at bounding box center [426, 344] width 26 height 26
click at [456, 326] on img at bounding box center [457, 344] width 26 height 26
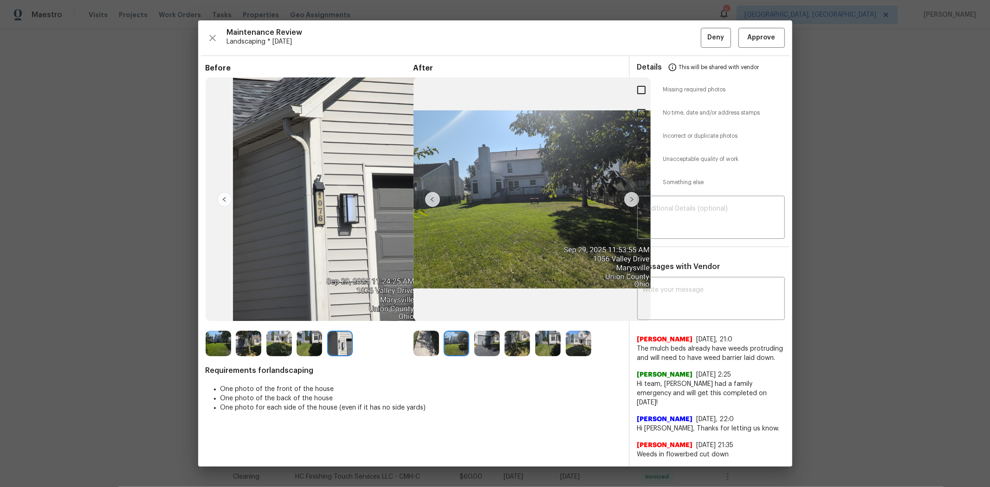
click at [481, 326] on img at bounding box center [487, 344] width 26 height 26
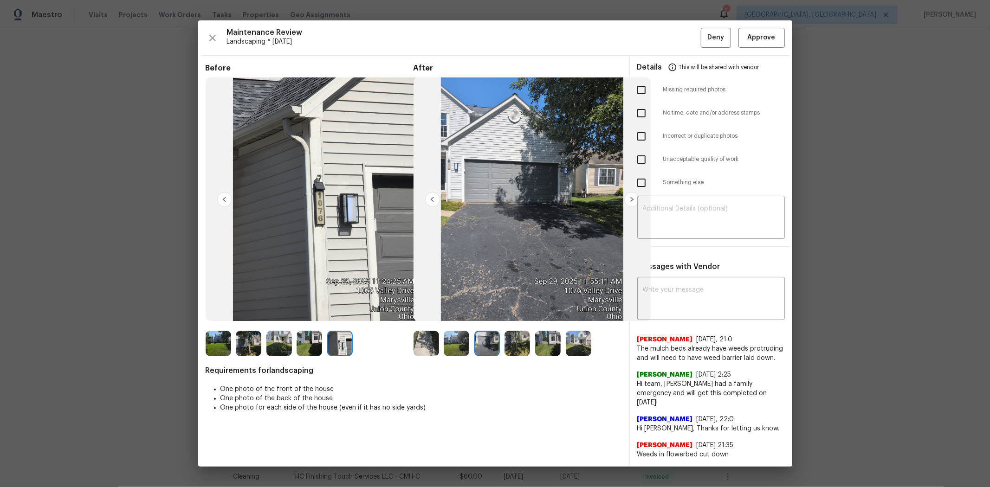
click at [511, 326] on img at bounding box center [517, 344] width 26 height 26
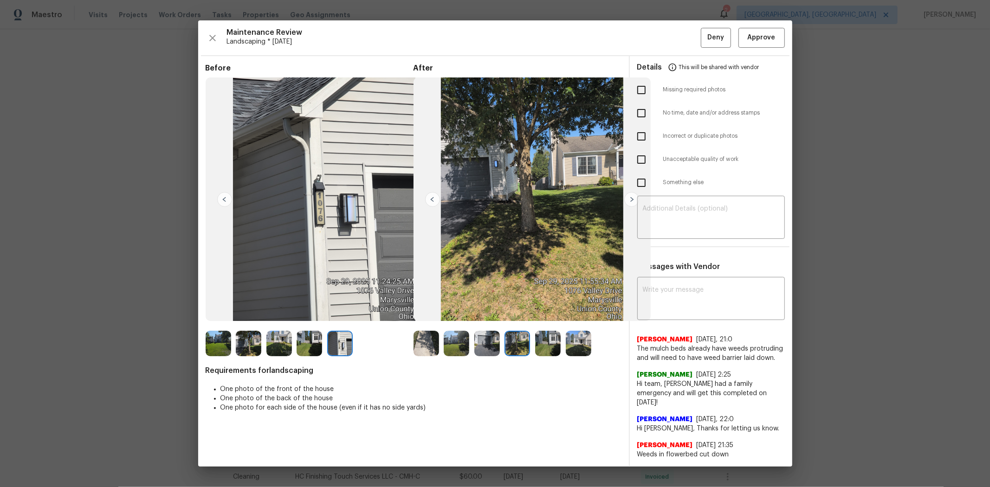
click at [548, 326] on img at bounding box center [548, 344] width 26 height 26
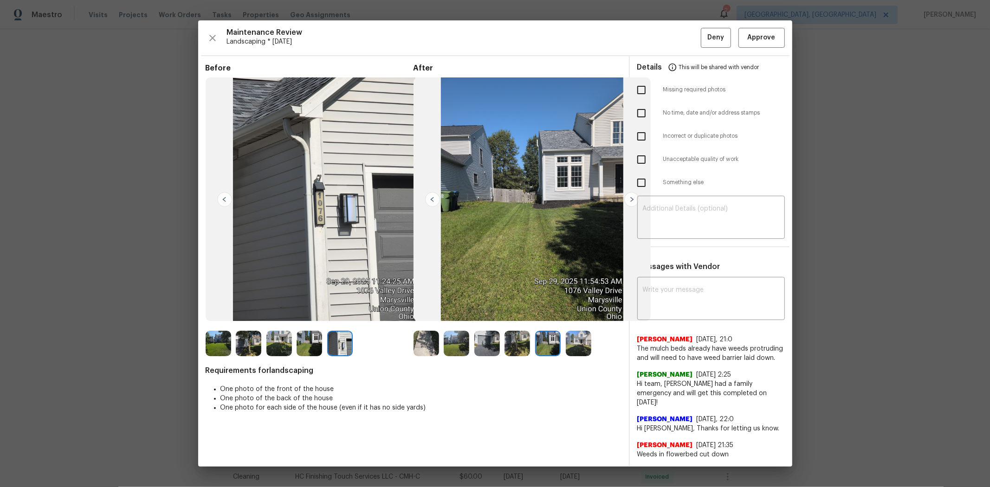
click at [579, 326] on img at bounding box center [579, 344] width 26 height 26
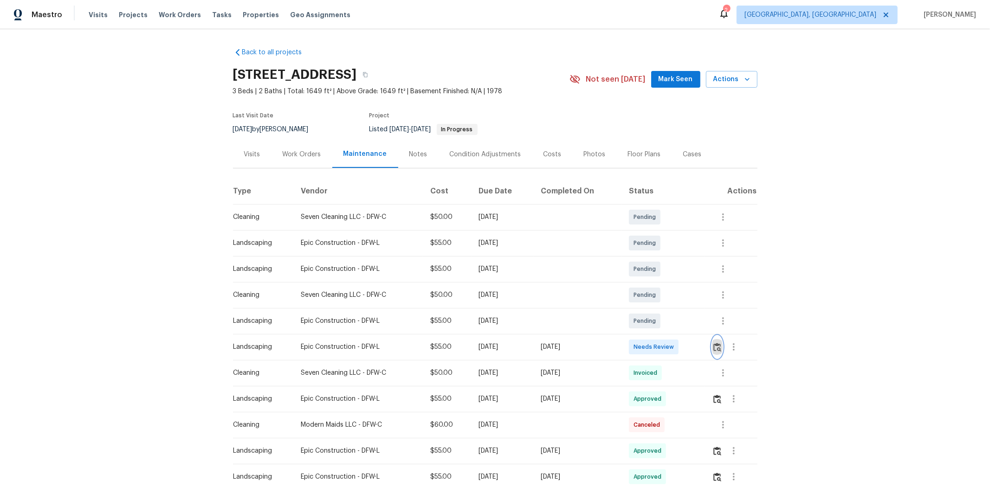
click at [704, 326] on img "button" at bounding box center [717, 347] width 8 height 9
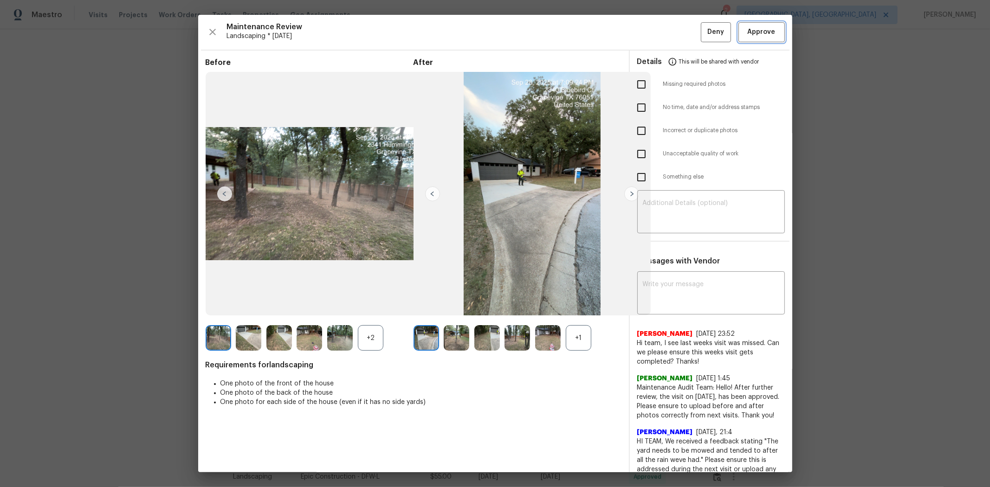
click at [704, 32] on span "Approve" at bounding box center [762, 32] width 28 height 12
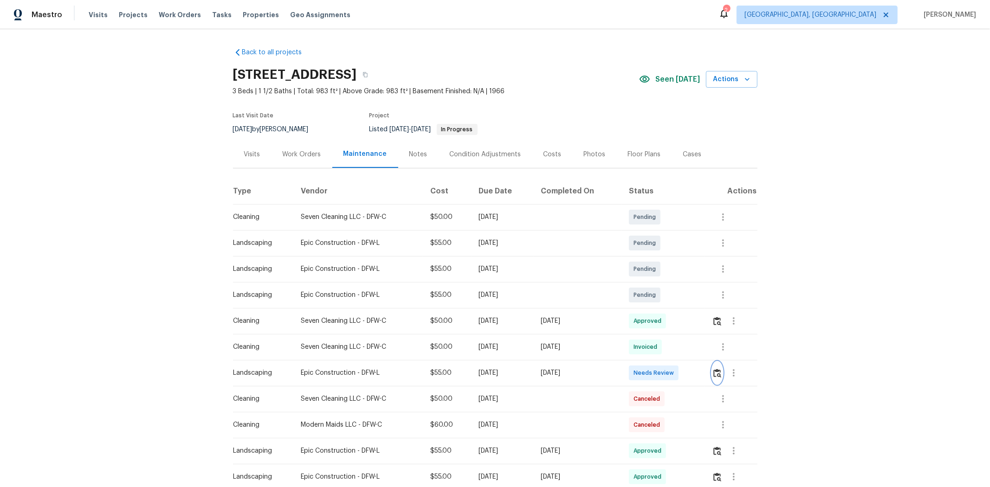
click at [704, 326] on img "button" at bounding box center [717, 373] width 8 height 9
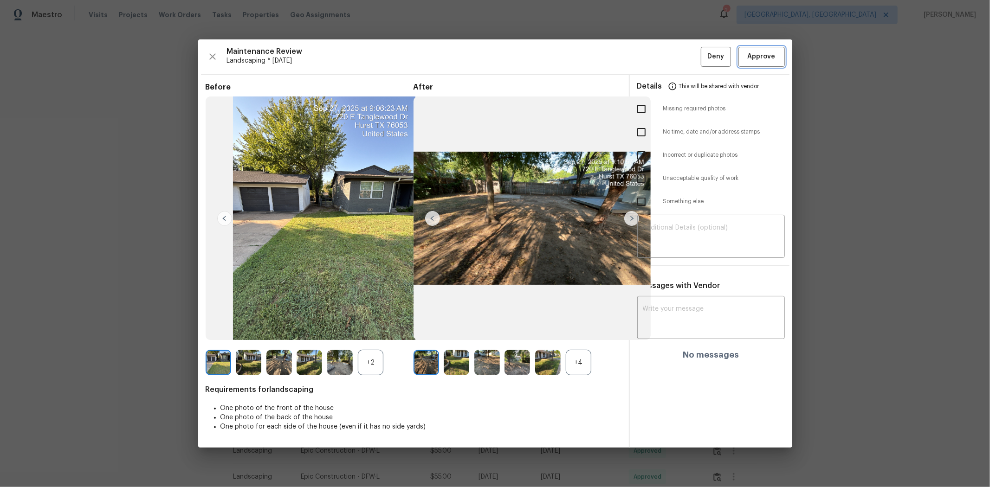
drag, startPoint x: 750, startPoint y: 54, endPoint x: 768, endPoint y: 74, distance: 27.3
click at [704, 54] on span "Approve" at bounding box center [762, 57] width 28 height 12
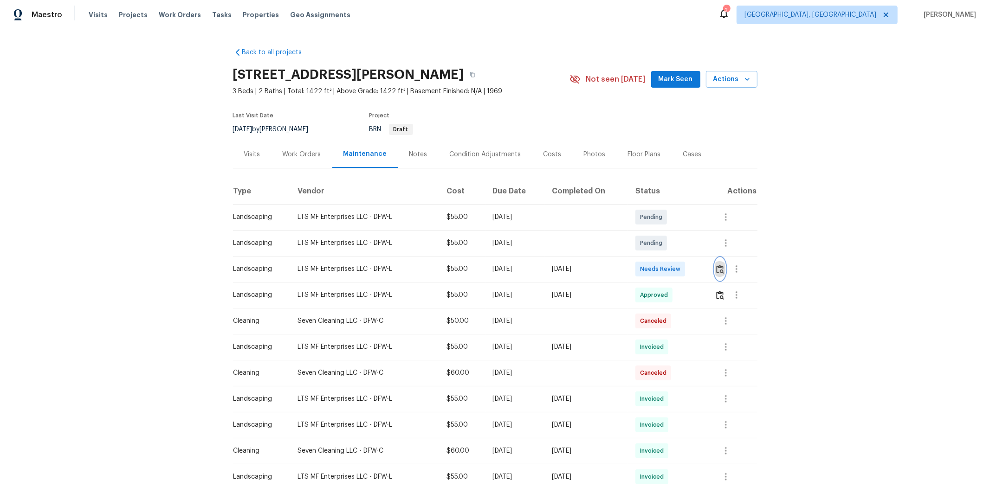
click at [704, 272] on img "button" at bounding box center [720, 269] width 8 height 9
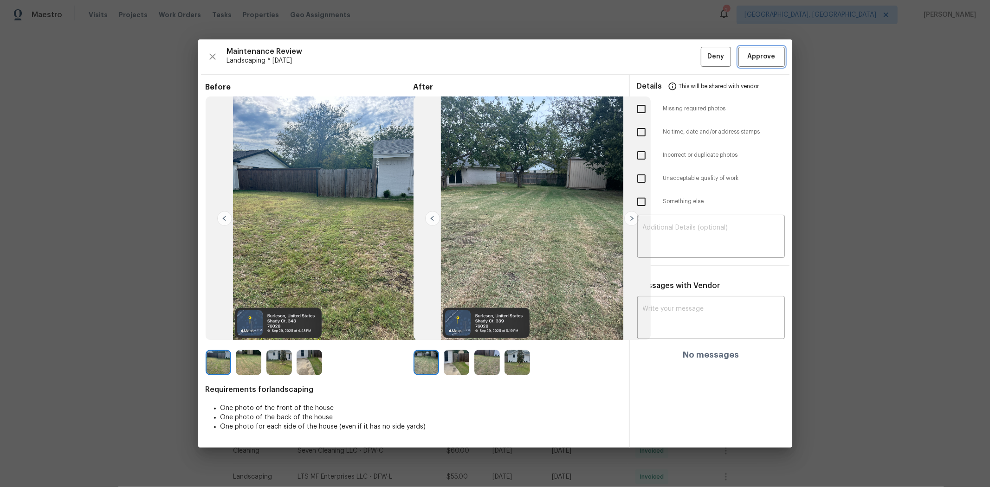
click at [704, 52] on span "Approve" at bounding box center [762, 57] width 28 height 12
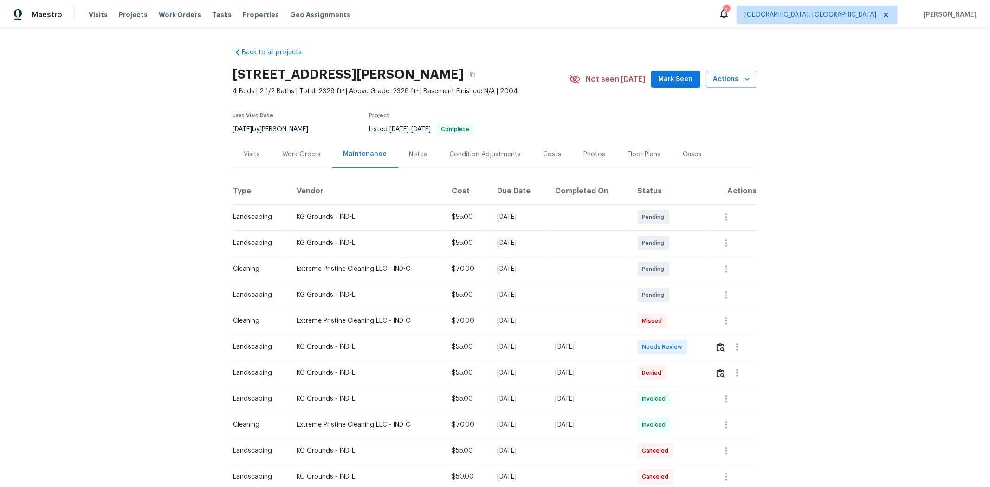
click at [704, 326] on td at bounding box center [732, 347] width 49 height 26
click at [704, 326] on img "button" at bounding box center [721, 347] width 8 height 9
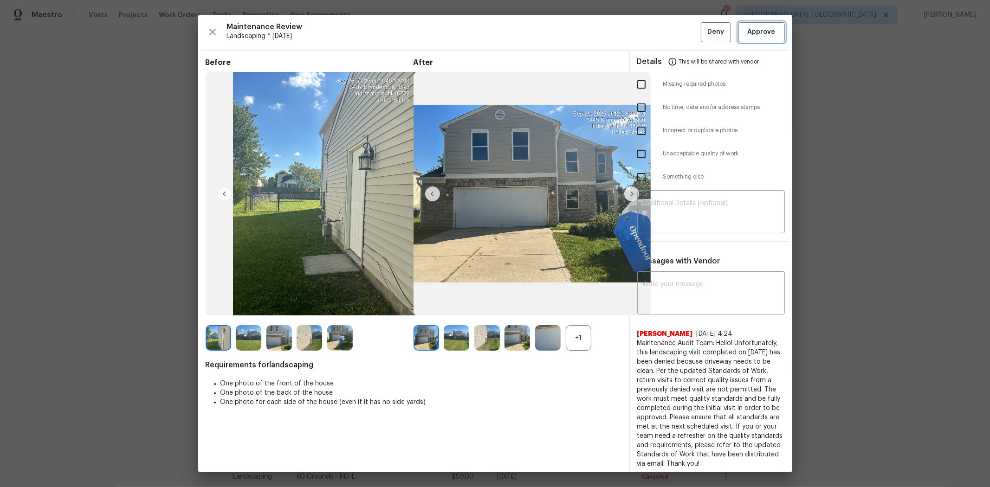
click at [704, 32] on span "Approve" at bounding box center [762, 32] width 28 height 12
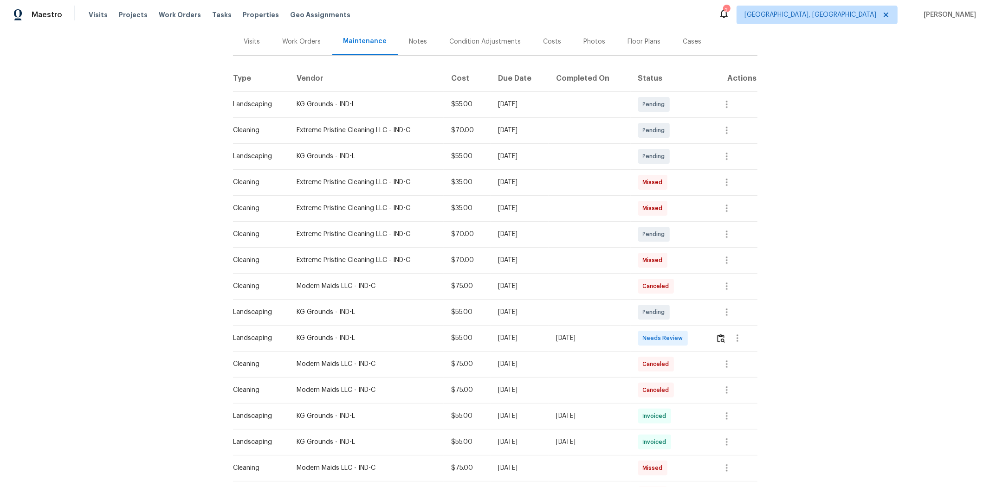
scroll to position [206, 0]
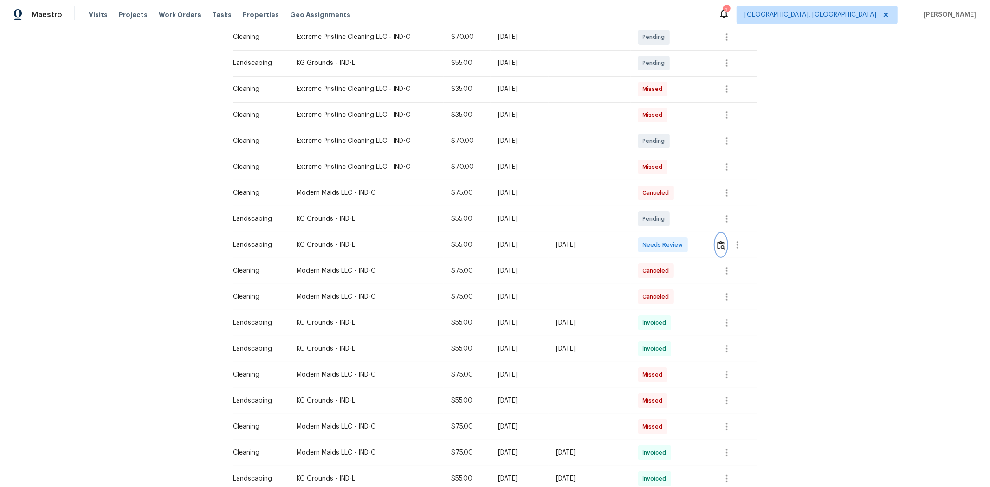
click at [704, 246] on img "button" at bounding box center [721, 245] width 8 height 9
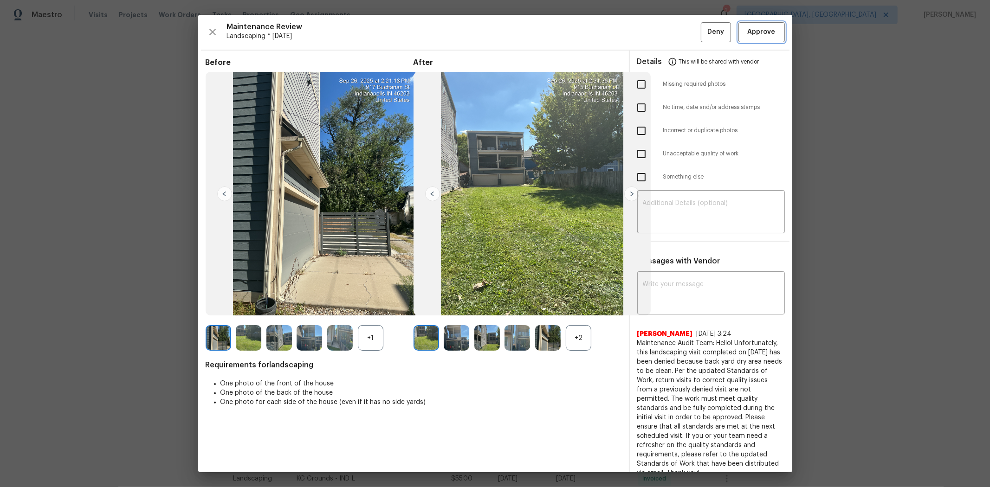
click at [704, 37] on span "Approve" at bounding box center [762, 32] width 28 height 12
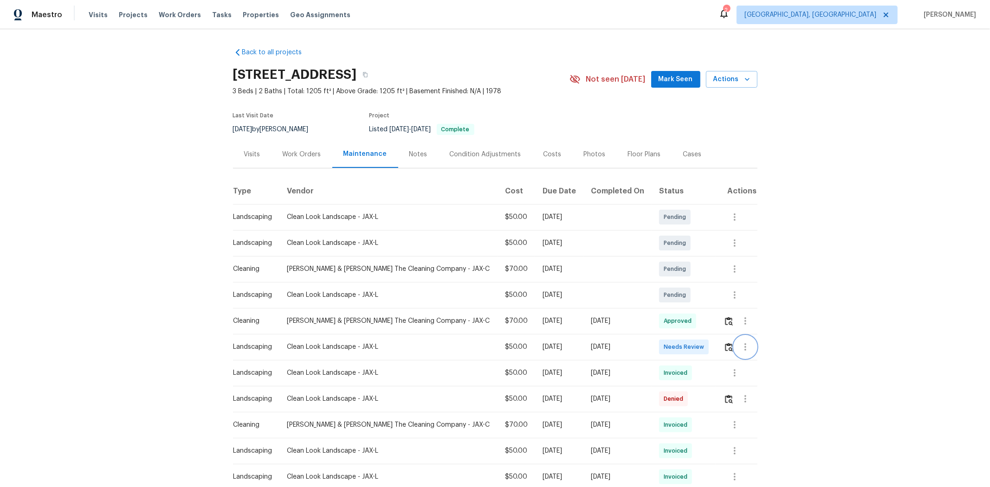
click at [704, 326] on button "button" at bounding box center [745, 347] width 22 height 22
click at [704, 326] on div at bounding box center [495, 243] width 990 height 487
click at [704, 326] on img "button" at bounding box center [729, 347] width 8 height 9
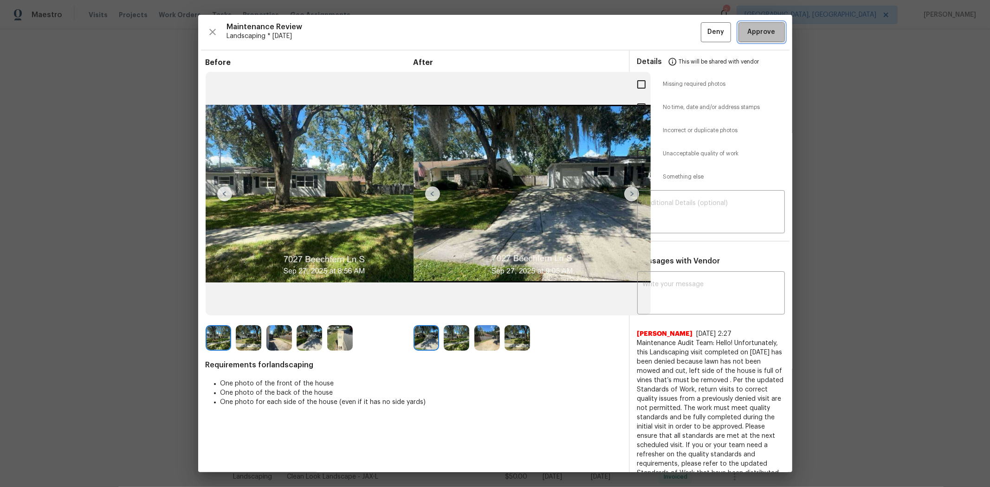
click at [704, 29] on span "Approve" at bounding box center [762, 32] width 28 height 12
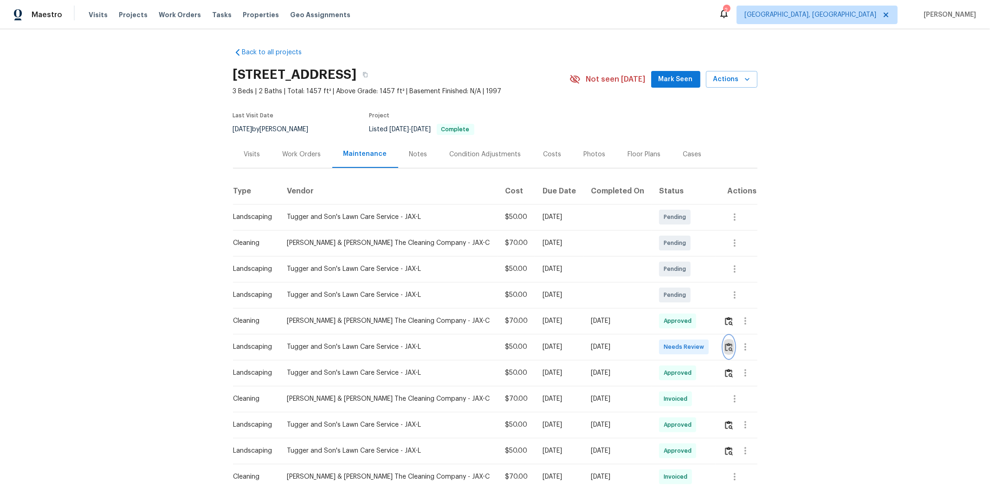
click at [704, 326] on img "button" at bounding box center [729, 347] width 8 height 9
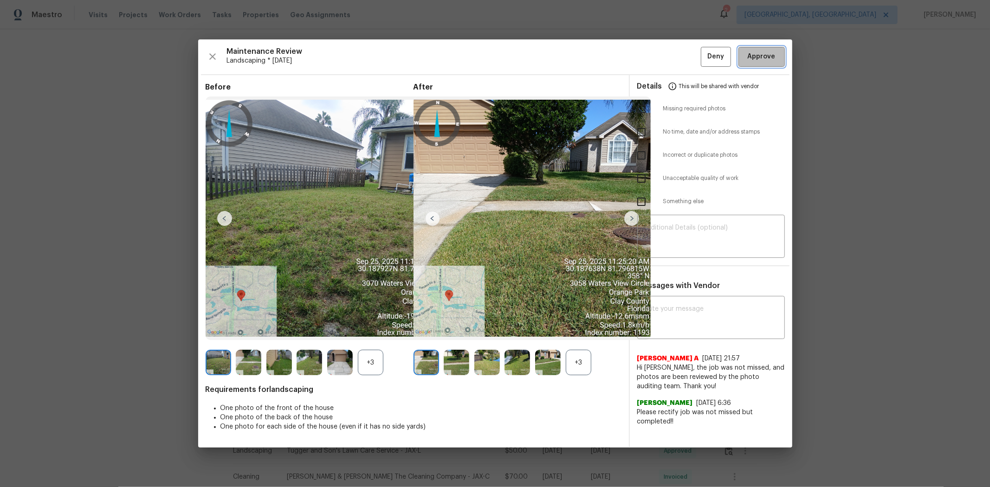
click at [704, 57] on span "Approve" at bounding box center [762, 57] width 32 height 12
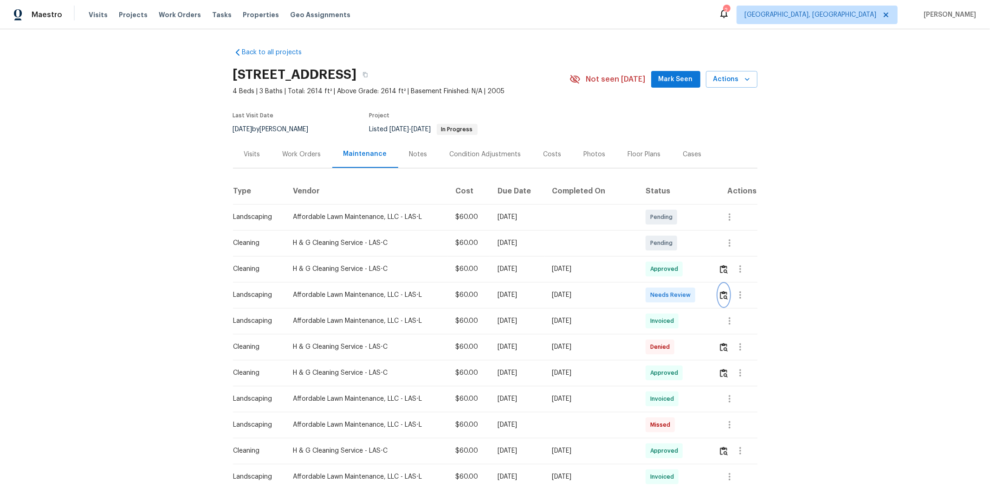
click at [704, 296] on img "button" at bounding box center [724, 295] width 8 height 9
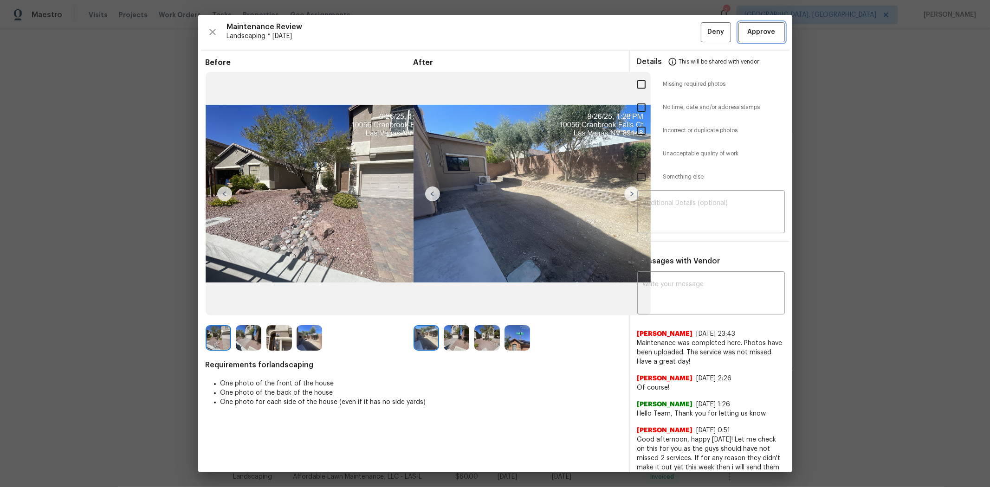
click at [704, 35] on span "Approve" at bounding box center [762, 32] width 28 height 12
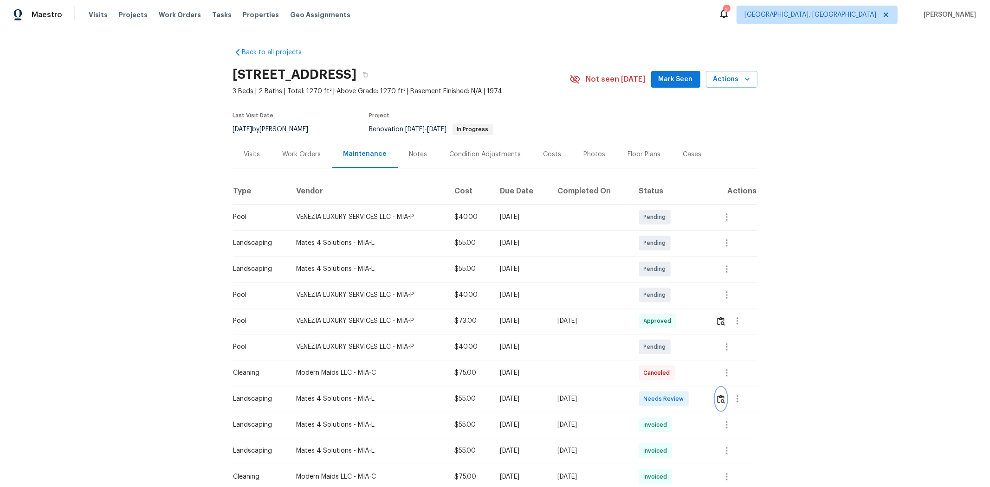
click at [704, 326] on img "button" at bounding box center [721, 399] width 8 height 9
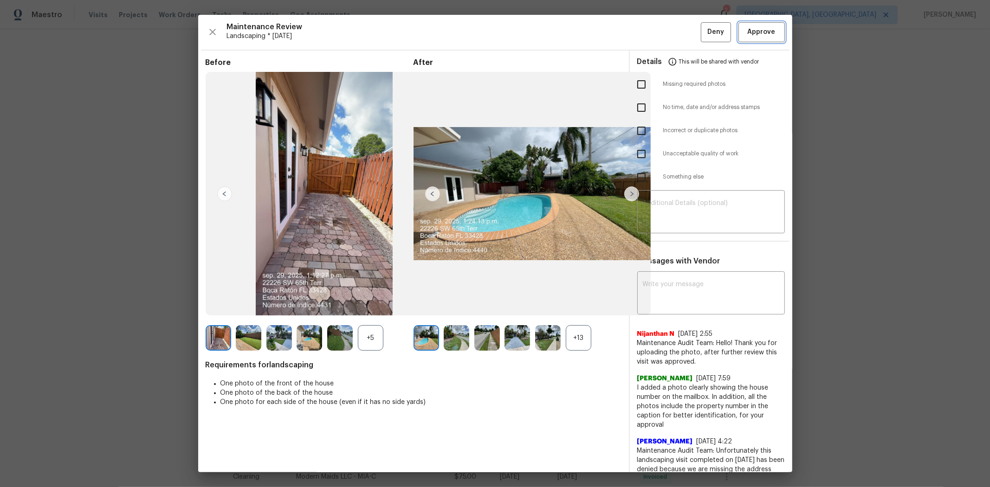
click at [704, 32] on span "Approve" at bounding box center [762, 32] width 28 height 12
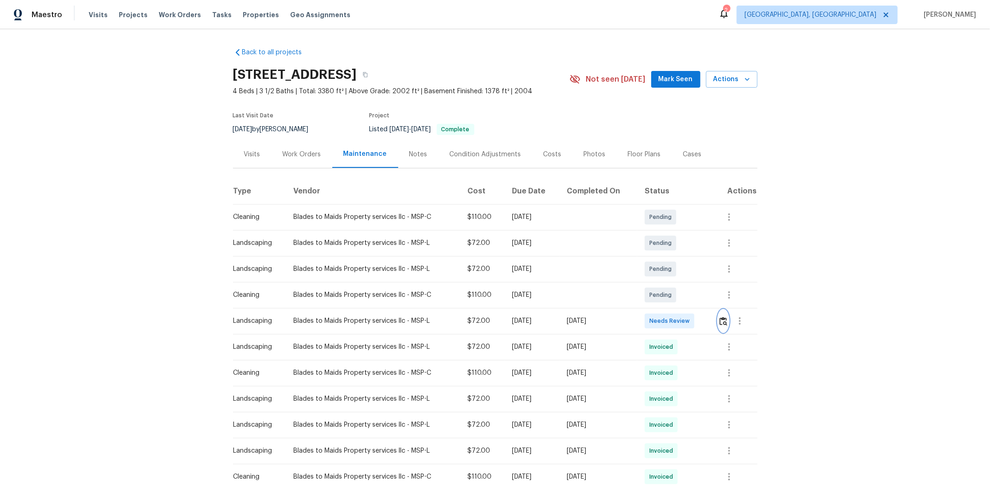
click at [704, 325] on button "button" at bounding box center [723, 321] width 11 height 22
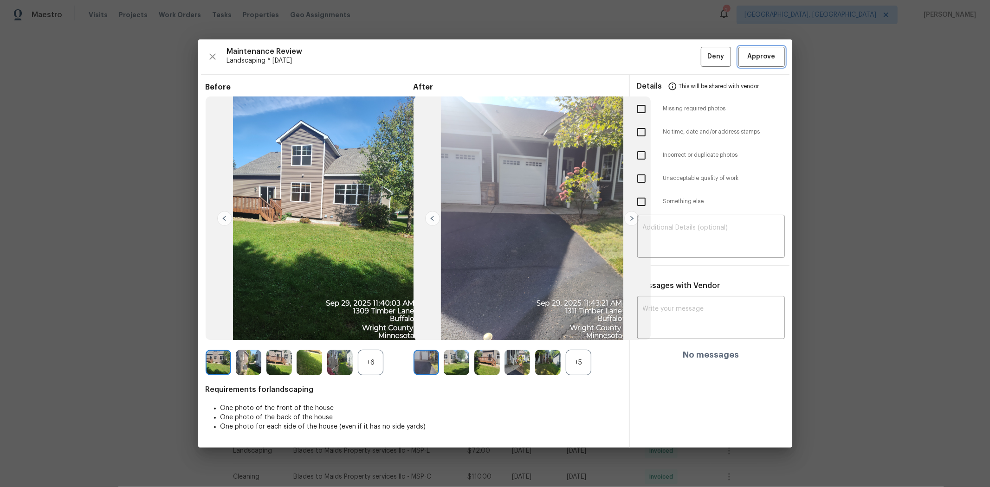
click at [704, 61] on span "Approve" at bounding box center [762, 57] width 28 height 12
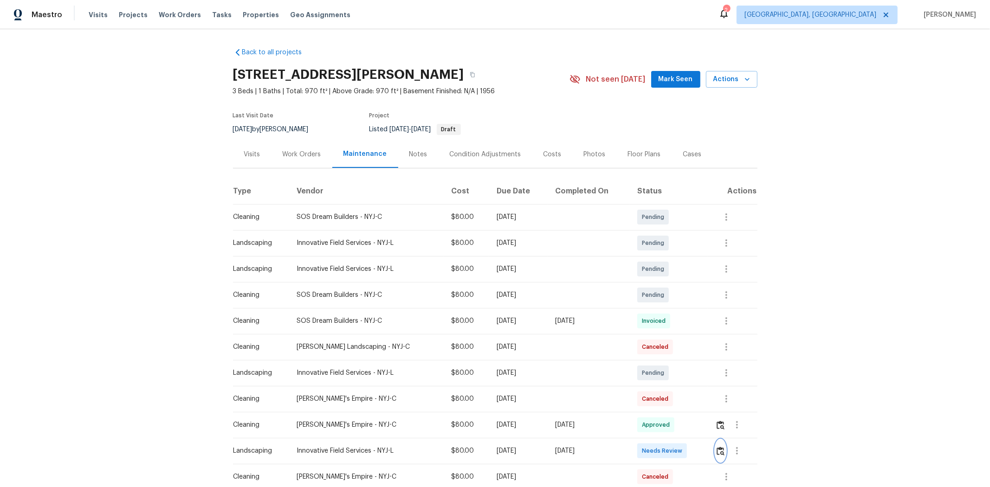
click at [704, 326] on img "button" at bounding box center [721, 451] width 8 height 9
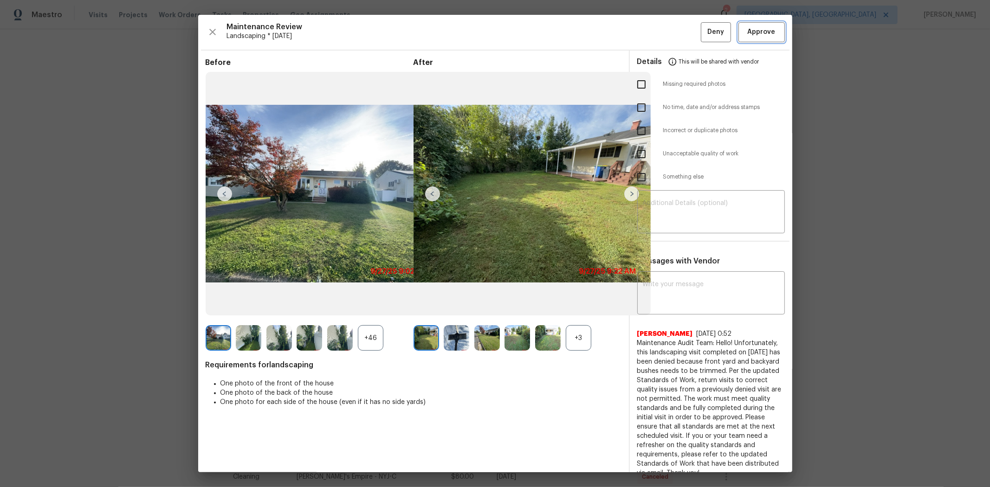
click at [704, 31] on span "Approve" at bounding box center [762, 32] width 28 height 12
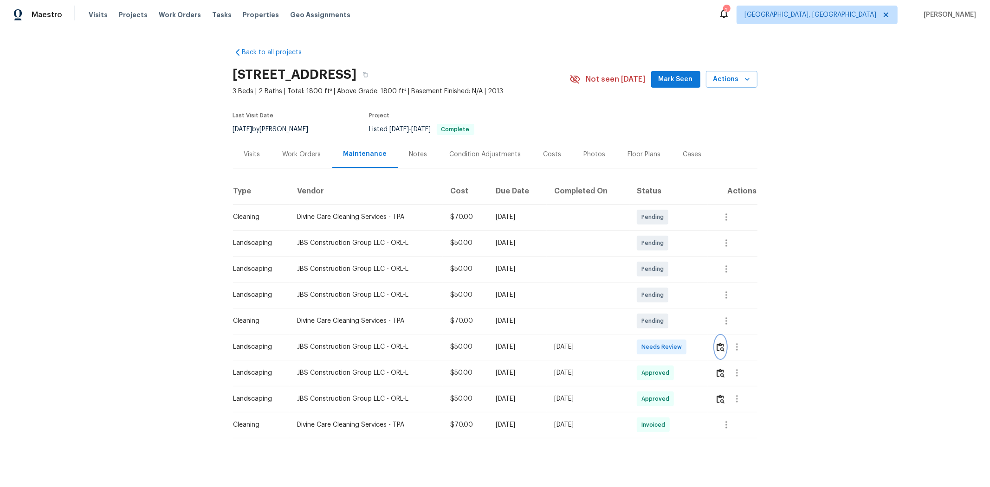
click at [704, 326] on img "button" at bounding box center [721, 347] width 8 height 9
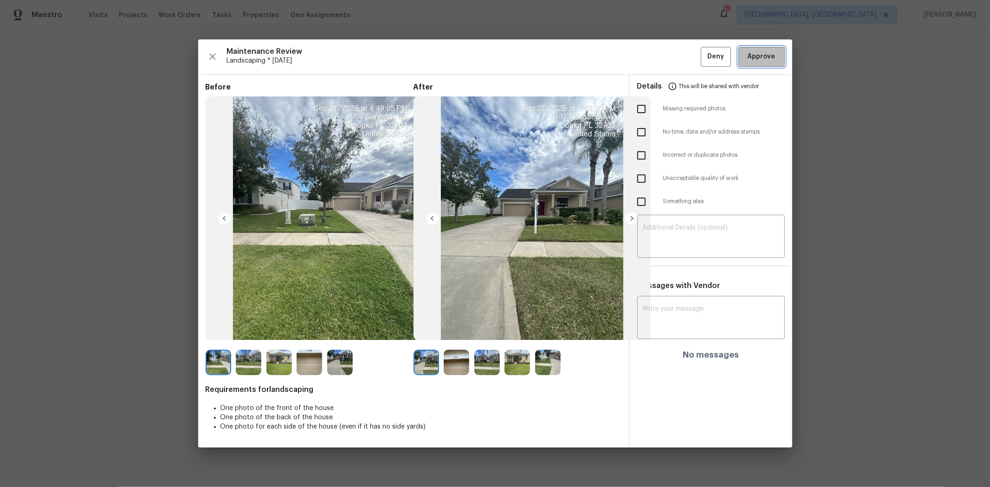
click at [704, 55] on span "Approve" at bounding box center [762, 57] width 28 height 12
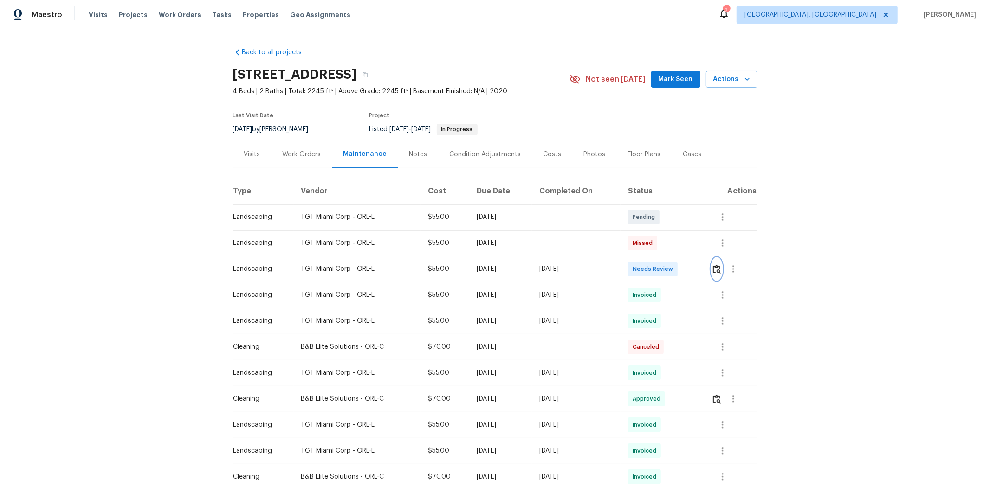
click at [704, 267] on img "button" at bounding box center [717, 269] width 8 height 9
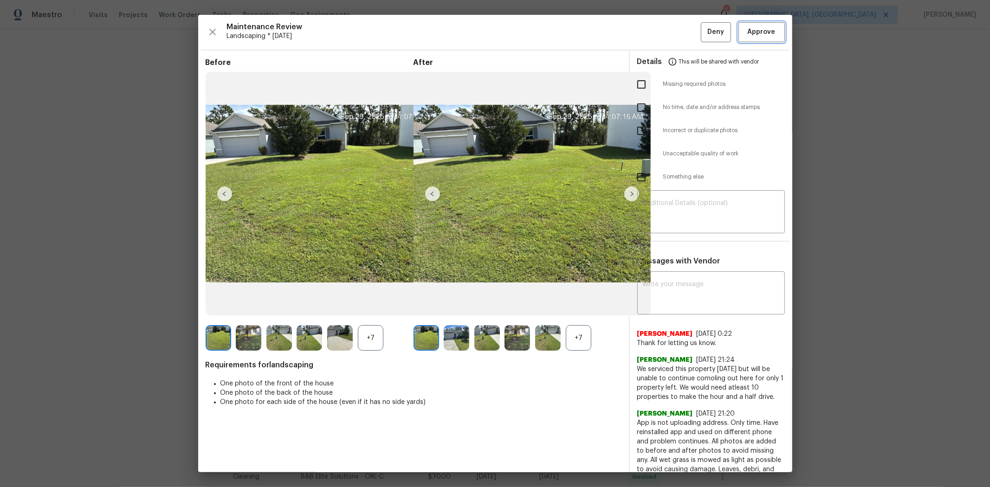
click at [704, 34] on span "Approve" at bounding box center [762, 32] width 28 height 12
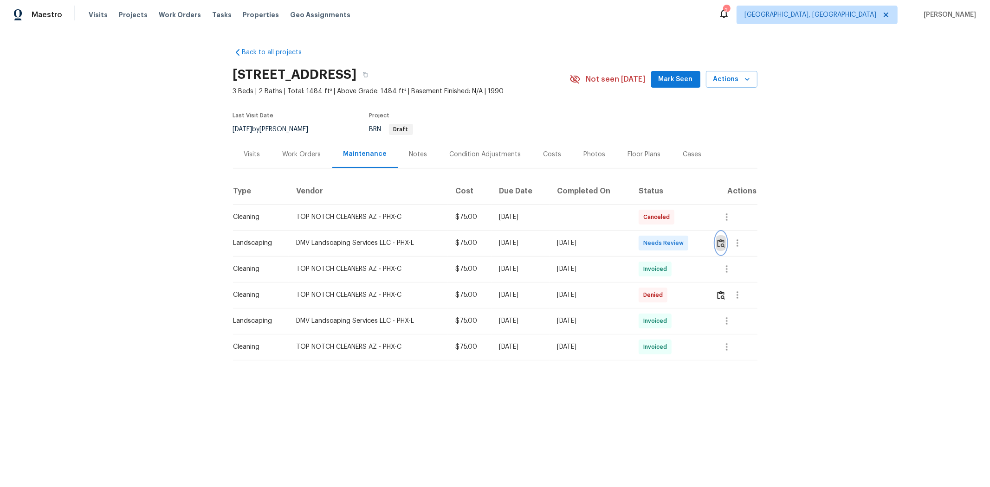
click at [704, 244] on img "button" at bounding box center [721, 243] width 8 height 9
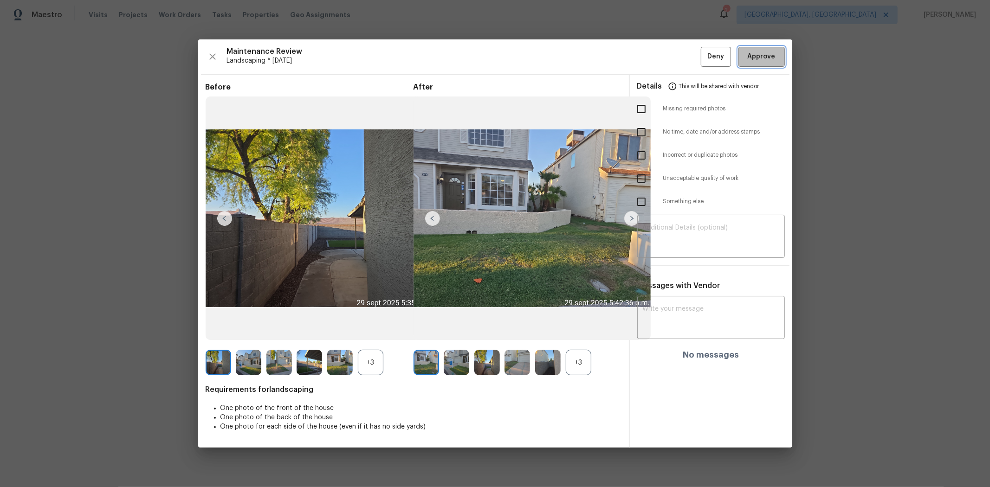
click at [704, 54] on button "Approve" at bounding box center [761, 57] width 46 height 20
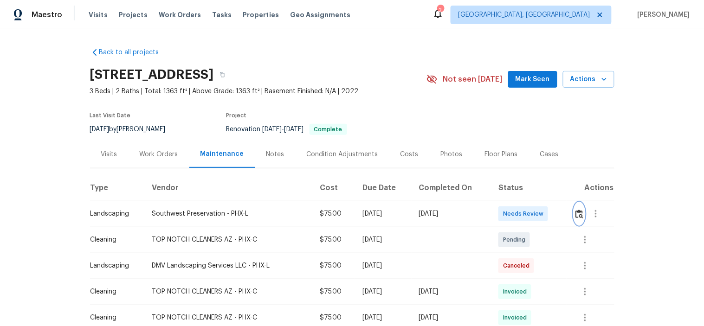
click at [575, 216] on img "button" at bounding box center [579, 214] width 8 height 9
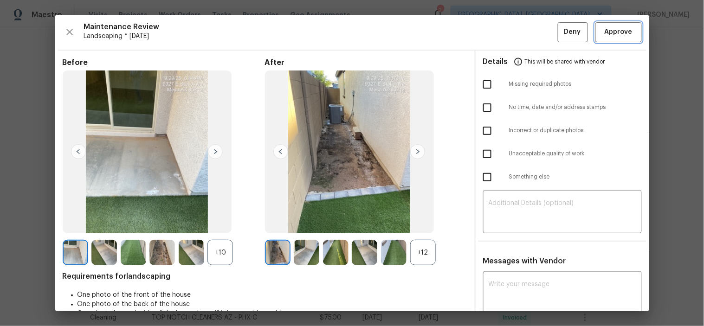
click at [615, 35] on span "Approve" at bounding box center [619, 32] width 28 height 12
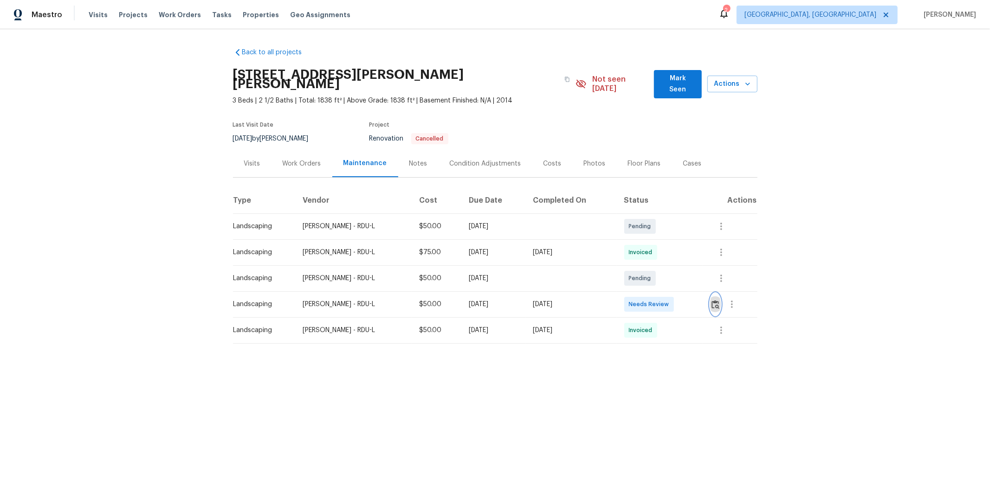
click at [704, 300] on img "button" at bounding box center [715, 304] width 8 height 9
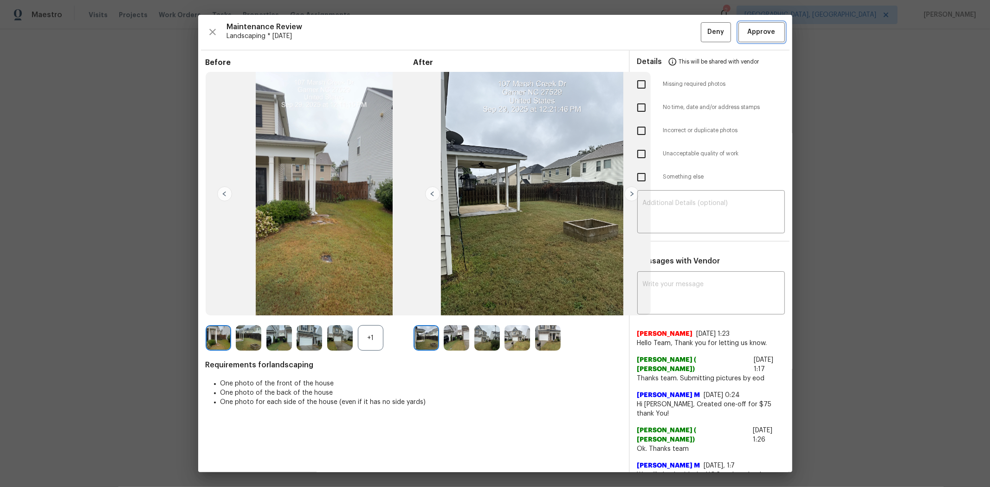
click at [704, 35] on span "Approve" at bounding box center [762, 32] width 28 height 12
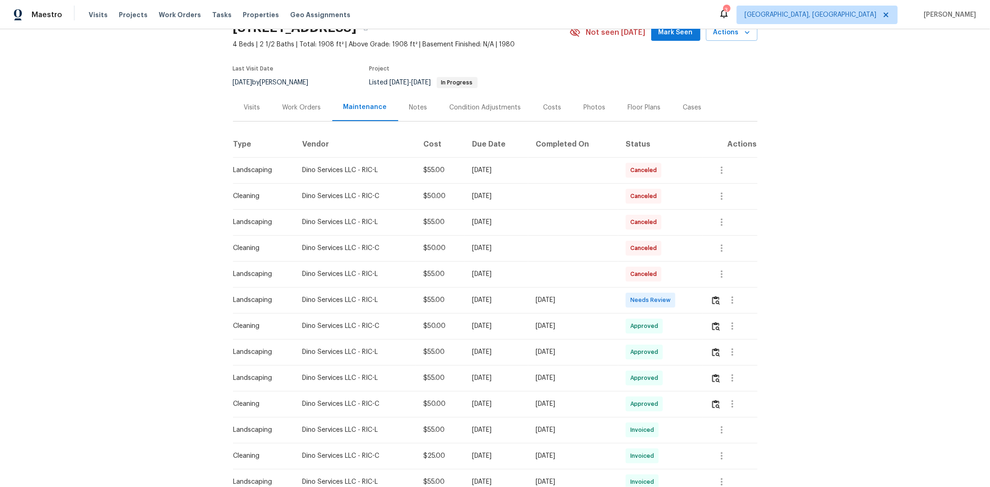
scroll to position [155, 0]
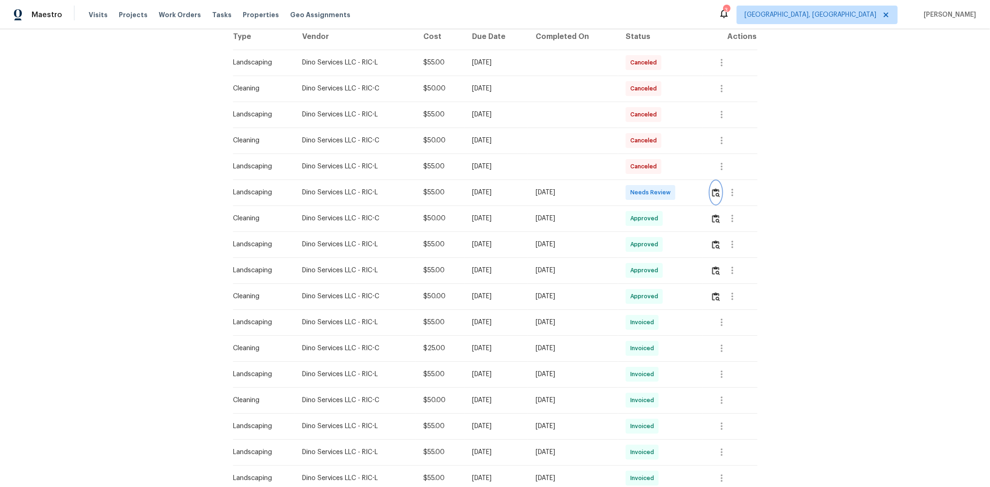
click at [704, 185] on button "button" at bounding box center [716, 192] width 11 height 22
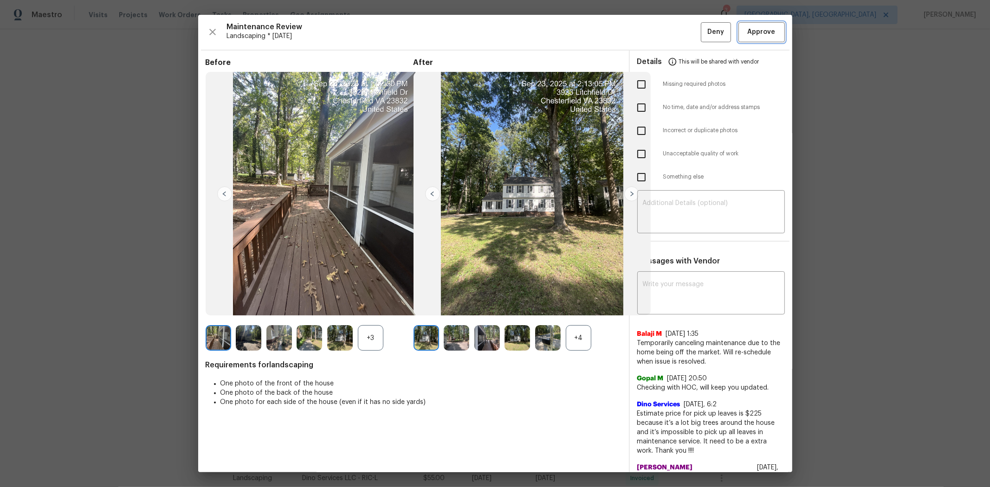
click at [704, 35] on span "Approve" at bounding box center [762, 32] width 28 height 12
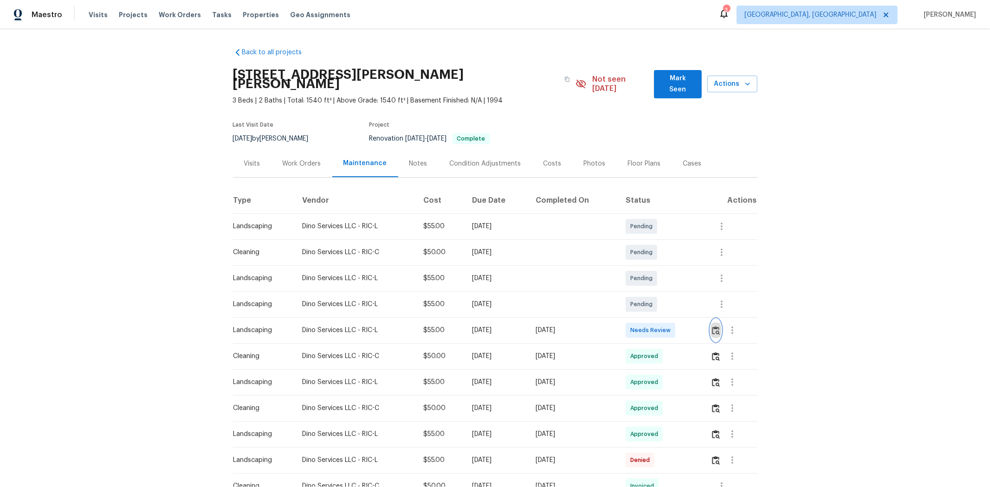
click at [704, 326] on img "button" at bounding box center [716, 330] width 8 height 9
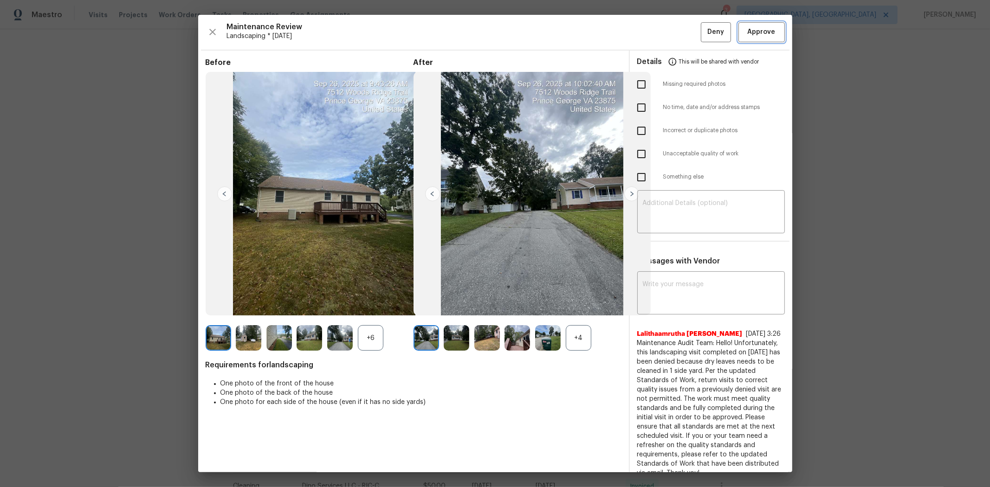
click at [704, 33] on span "Approve" at bounding box center [762, 32] width 28 height 12
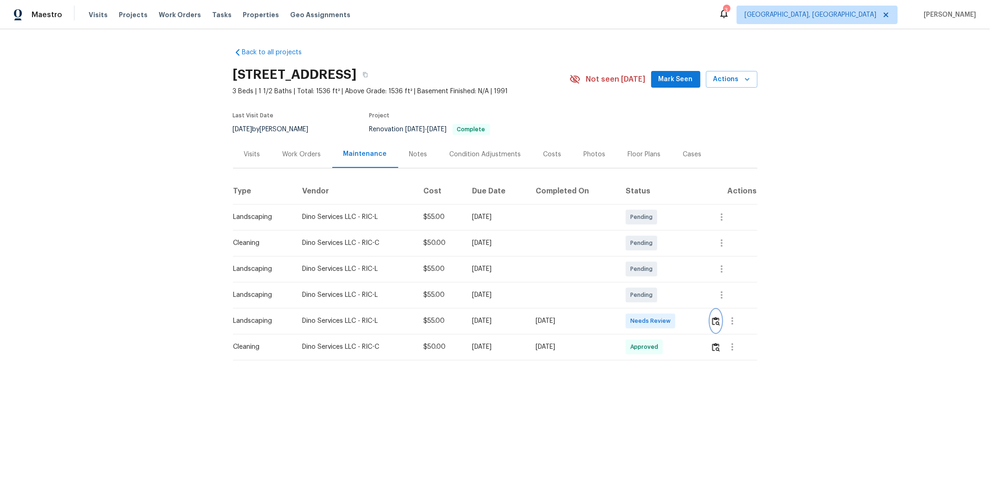
click at [704, 321] on img "button" at bounding box center [716, 321] width 8 height 9
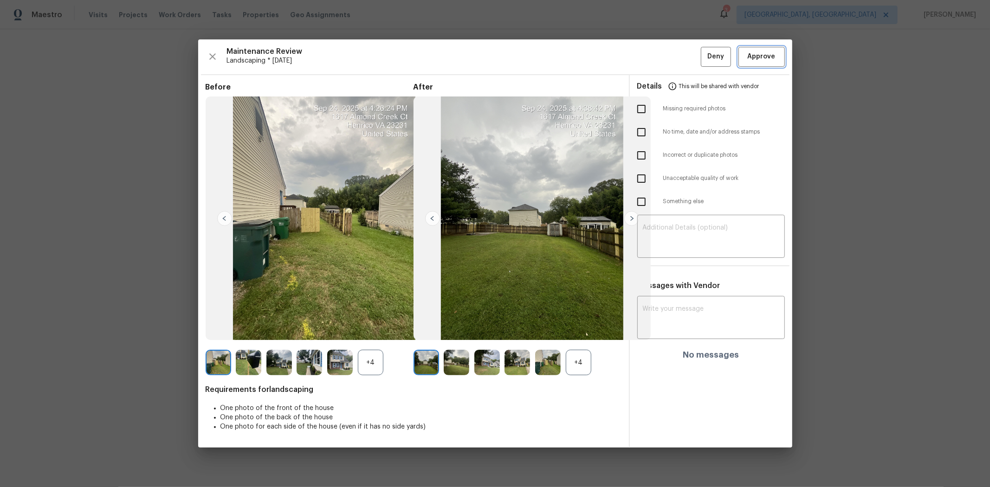
click at [704, 52] on span "Approve" at bounding box center [762, 57] width 28 height 12
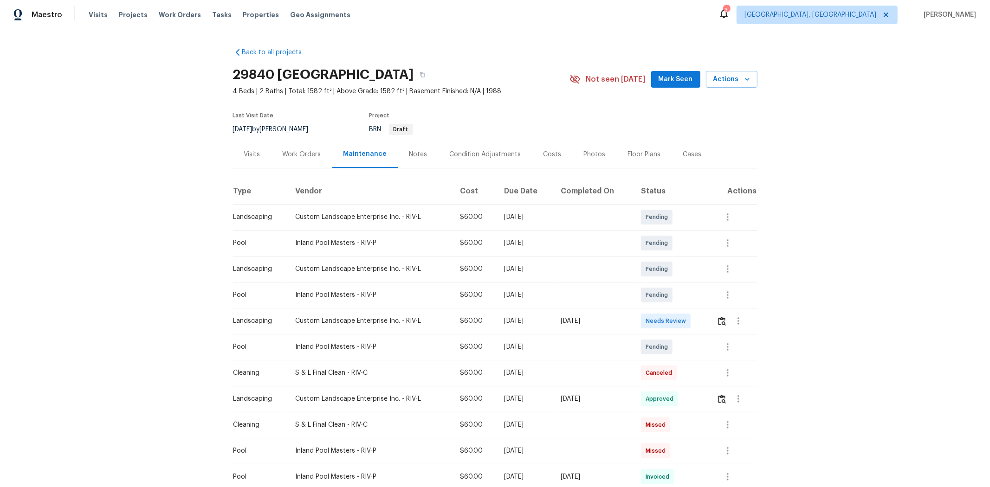
drag, startPoint x: 713, startPoint y: 317, endPoint x: 717, endPoint y: 322, distance: 7.2
click at [704, 320] on td at bounding box center [733, 321] width 48 height 26
click at [704, 322] on img "button" at bounding box center [722, 321] width 8 height 9
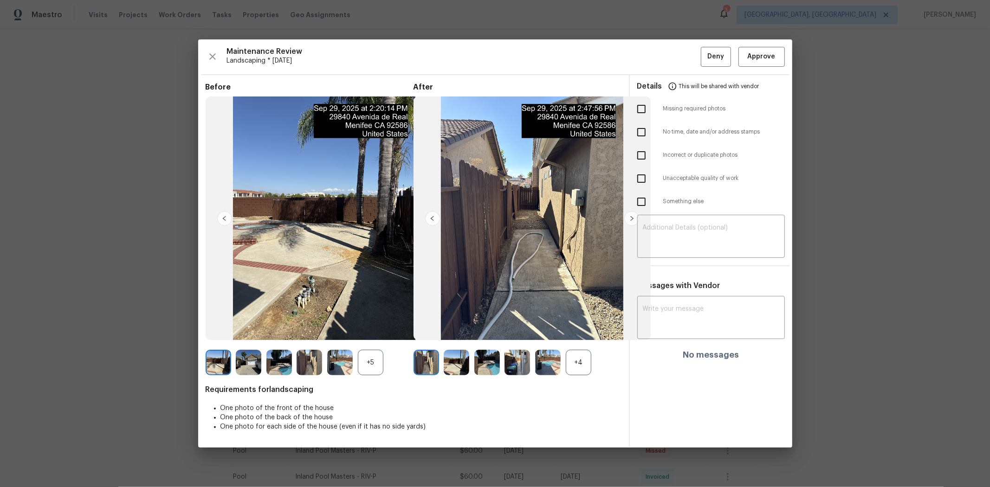
click at [704, 44] on div "Maintenance Review Landscaping * Tue, Sep 30 Deny Approve Before +5 After +4 Re…" at bounding box center [495, 243] width 594 height 408
click at [704, 52] on span "Approve" at bounding box center [762, 57] width 32 height 12
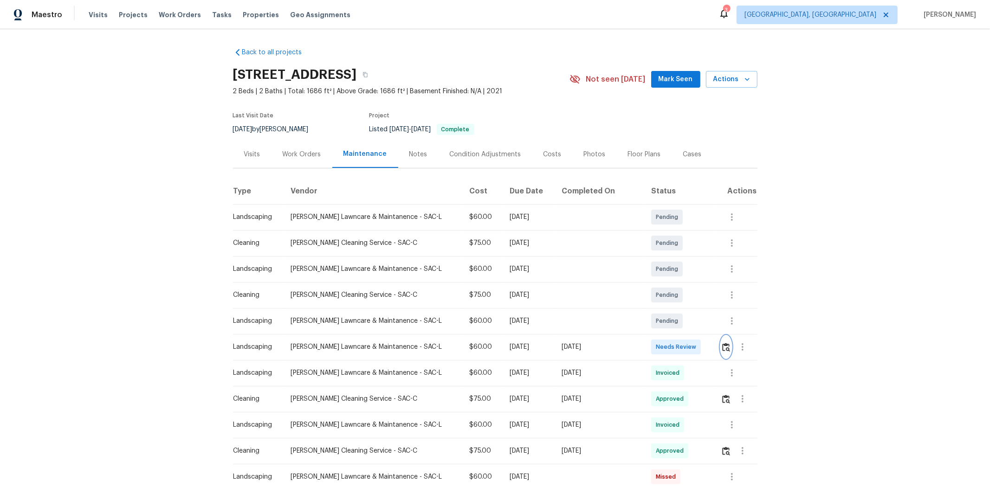
click at [704, 326] on button "button" at bounding box center [726, 347] width 11 height 22
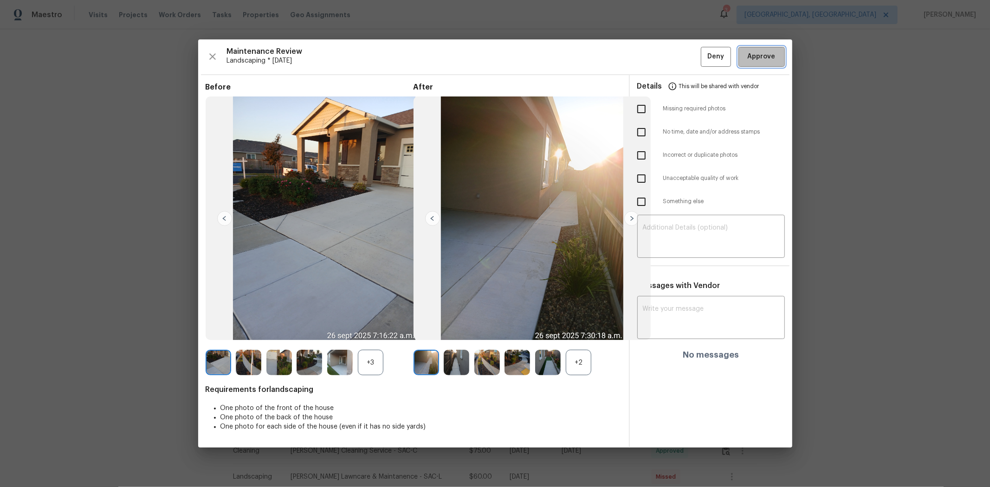
click at [704, 52] on span "Approve" at bounding box center [762, 57] width 28 height 12
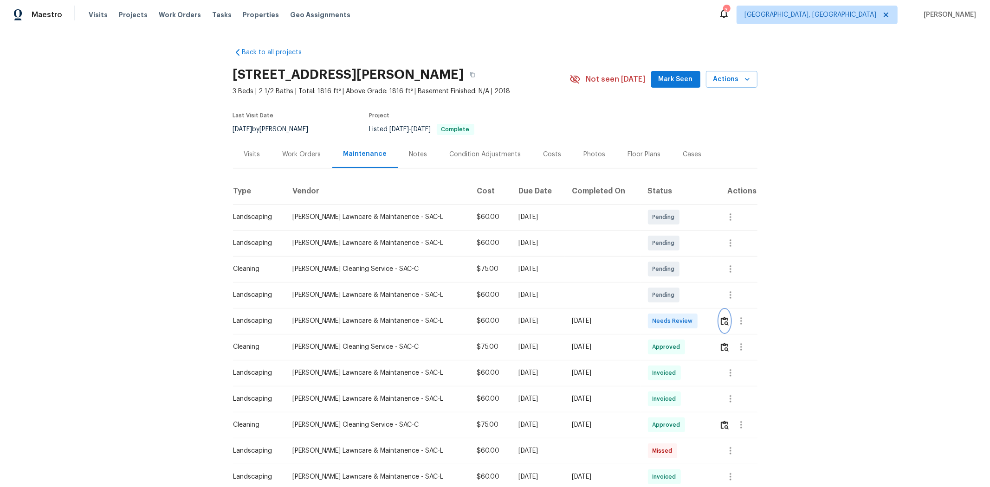
click at [704, 326] on button "button" at bounding box center [724, 321] width 11 height 22
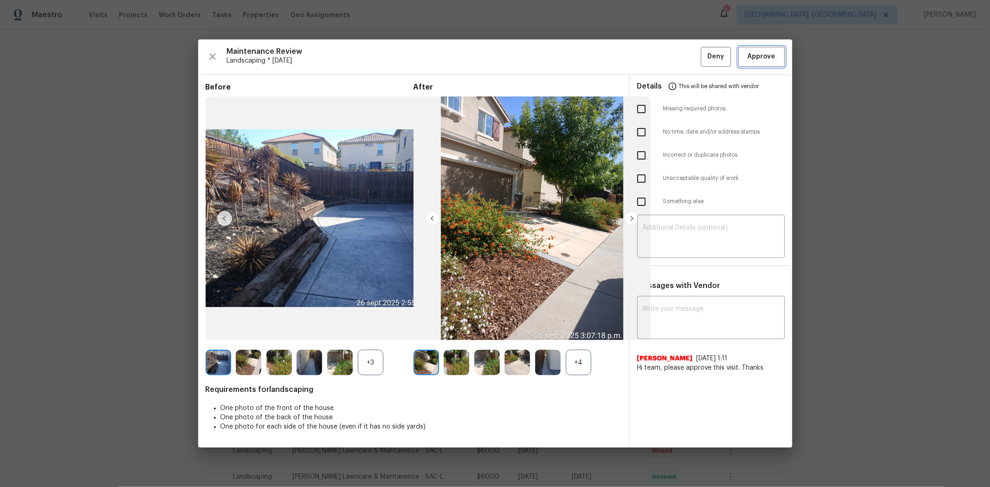
click at [704, 59] on span "Approve" at bounding box center [762, 57] width 28 height 12
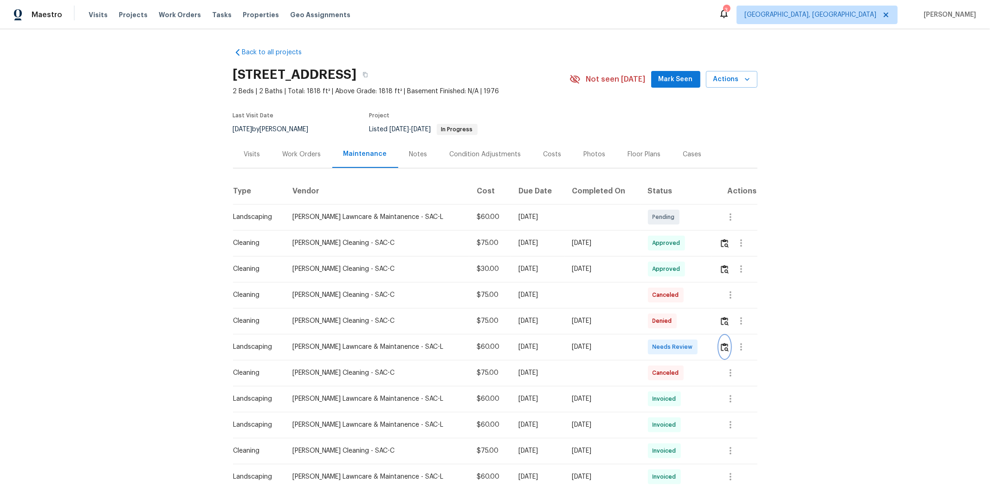
click at [704, 326] on img "button" at bounding box center [725, 347] width 8 height 9
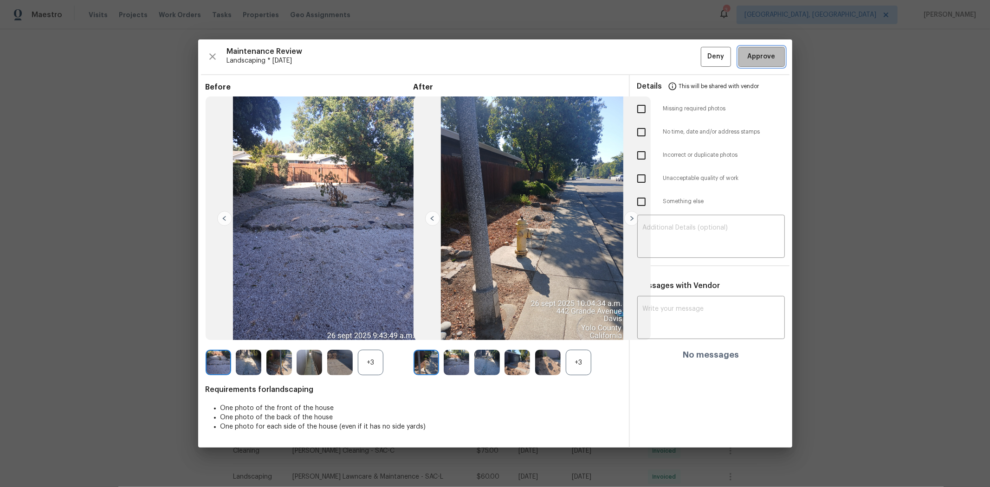
drag, startPoint x: 754, startPoint y: 57, endPoint x: 732, endPoint y: 53, distance: 22.2
click at [704, 57] on span "Approve" at bounding box center [762, 57] width 28 height 12
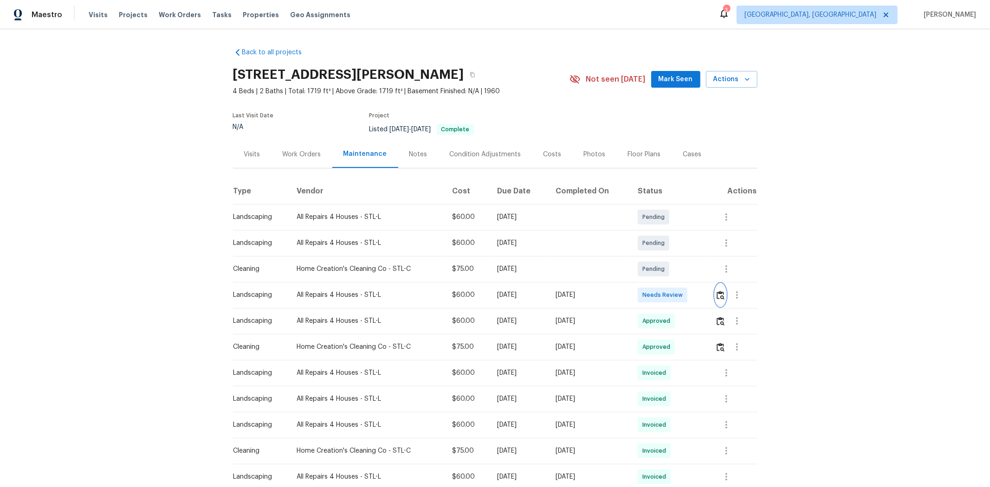
click at [704, 291] on img "button" at bounding box center [721, 295] width 8 height 9
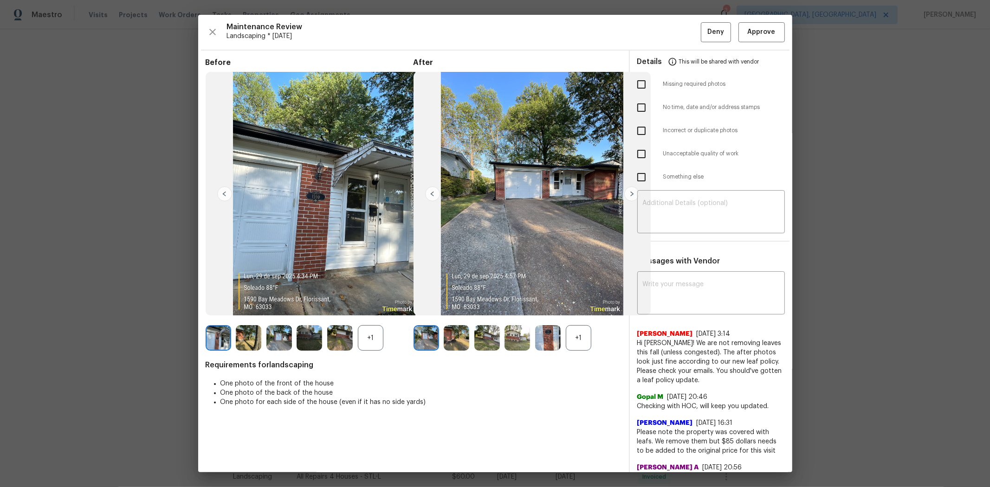
click at [704, 42] on div "Maintenance Review Landscaping * [DATE] Deny Approve Before +1 After +1 Require…" at bounding box center [495, 244] width 594 height 458
click at [704, 25] on button "Approve" at bounding box center [761, 32] width 46 height 20
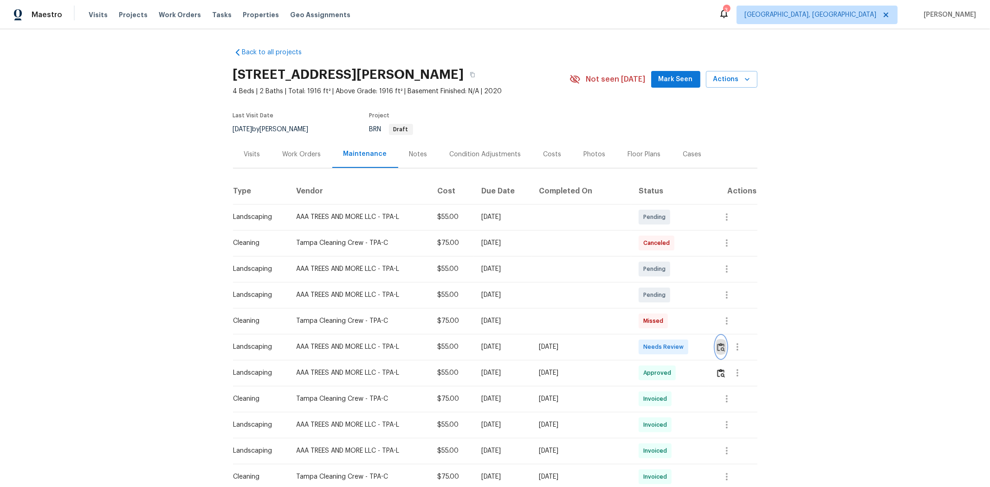
click at [704, 326] on button "button" at bounding box center [721, 347] width 11 height 22
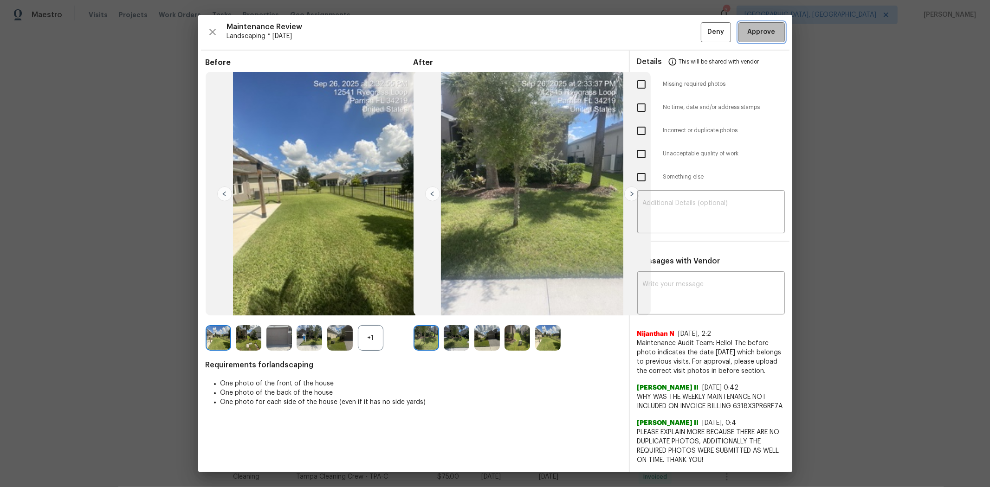
click at [704, 35] on span "Approve" at bounding box center [762, 32] width 28 height 12
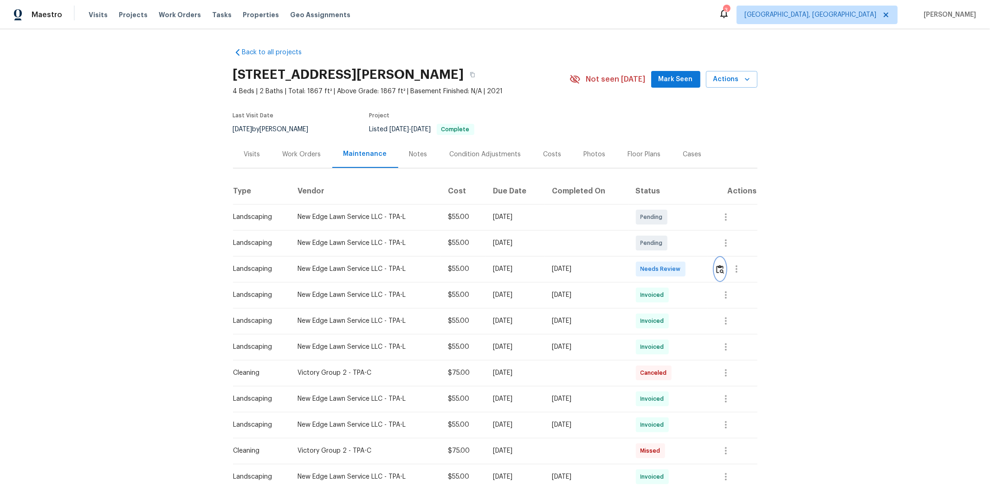
click at [704, 271] on img "button" at bounding box center [720, 269] width 8 height 9
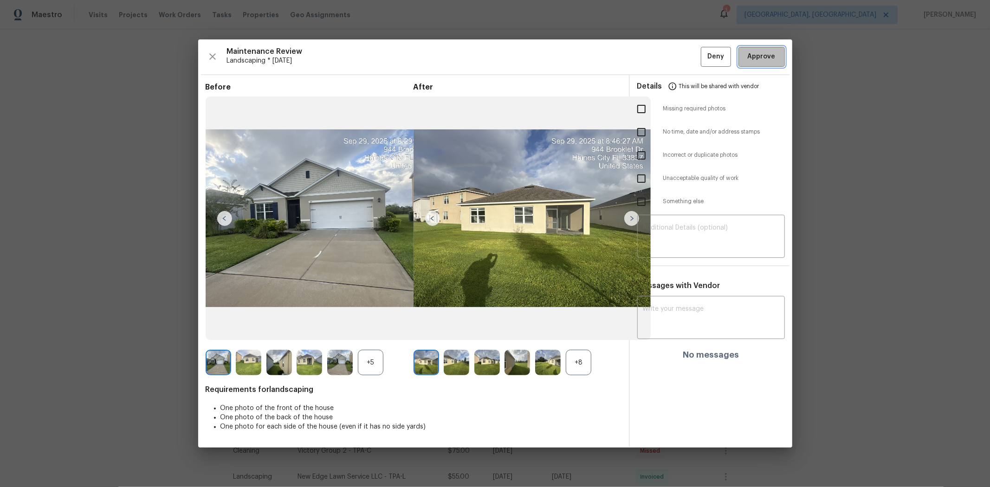
click at [704, 58] on span "Approve" at bounding box center [762, 57] width 28 height 12
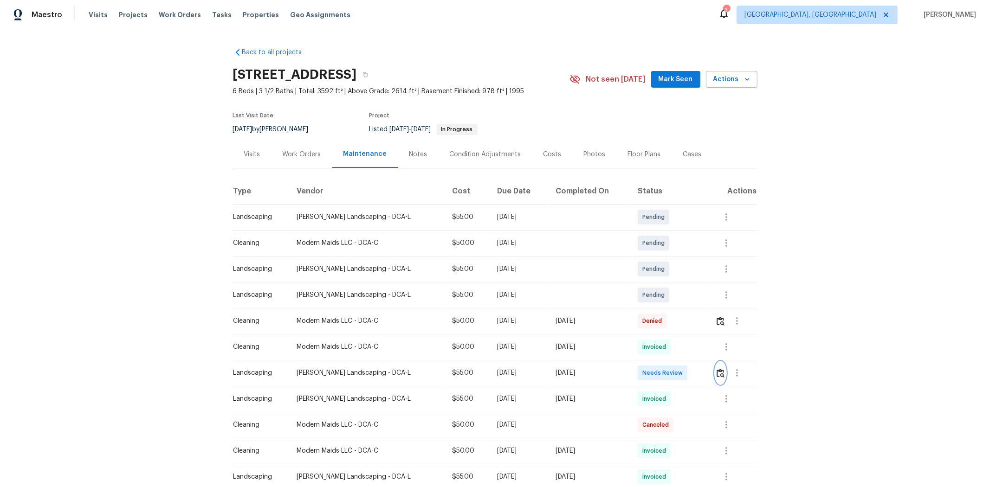
click at [704, 326] on img "button" at bounding box center [721, 373] width 8 height 9
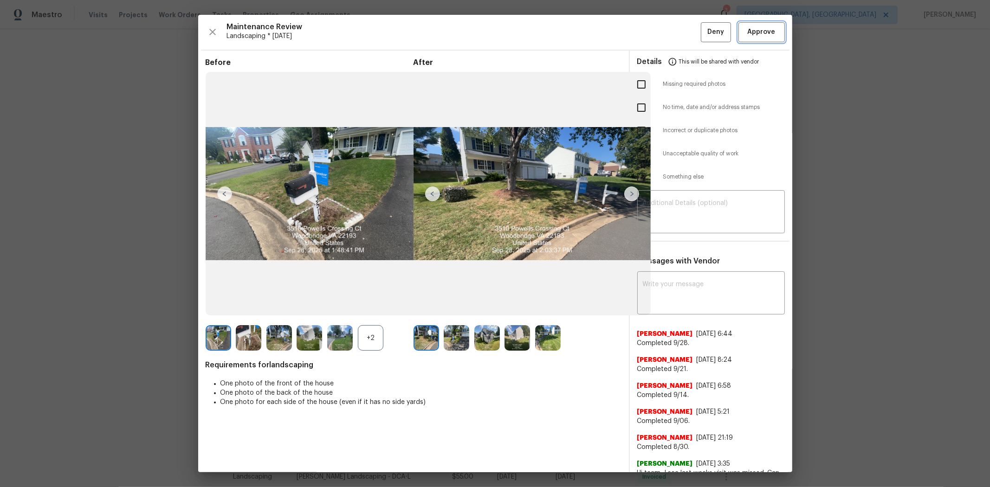
drag, startPoint x: 754, startPoint y: 31, endPoint x: 793, endPoint y: 12, distance: 42.8
click at [704, 31] on span "Approve" at bounding box center [762, 32] width 28 height 12
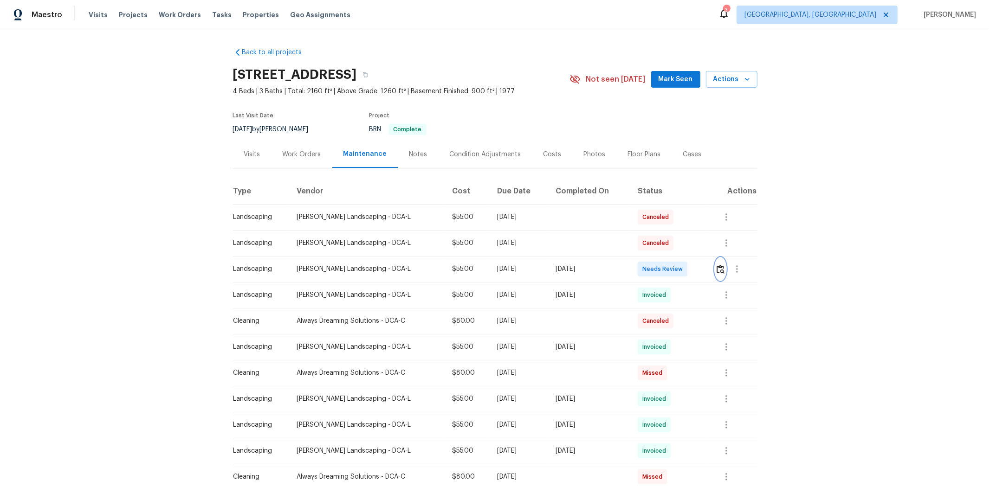
click at [704, 266] on img "button" at bounding box center [721, 269] width 8 height 9
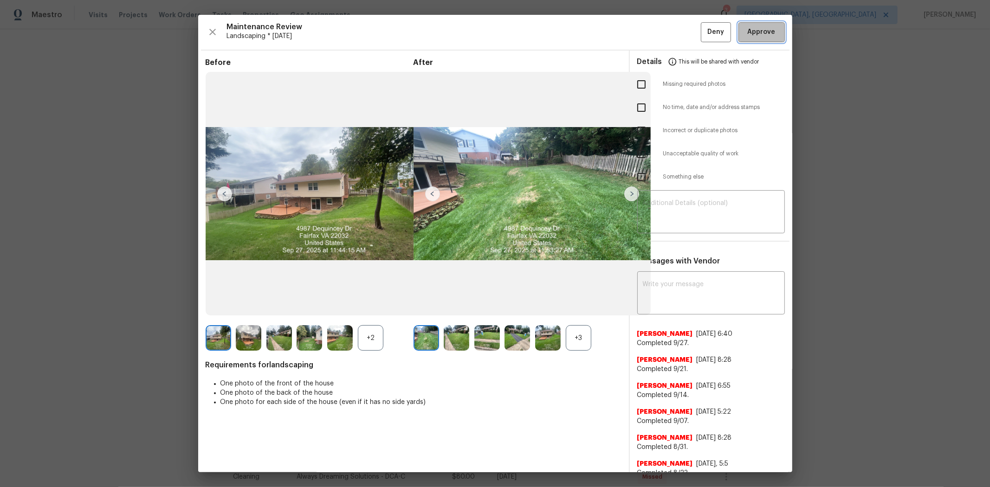
click at [704, 33] on span "Approve" at bounding box center [762, 32] width 28 height 12
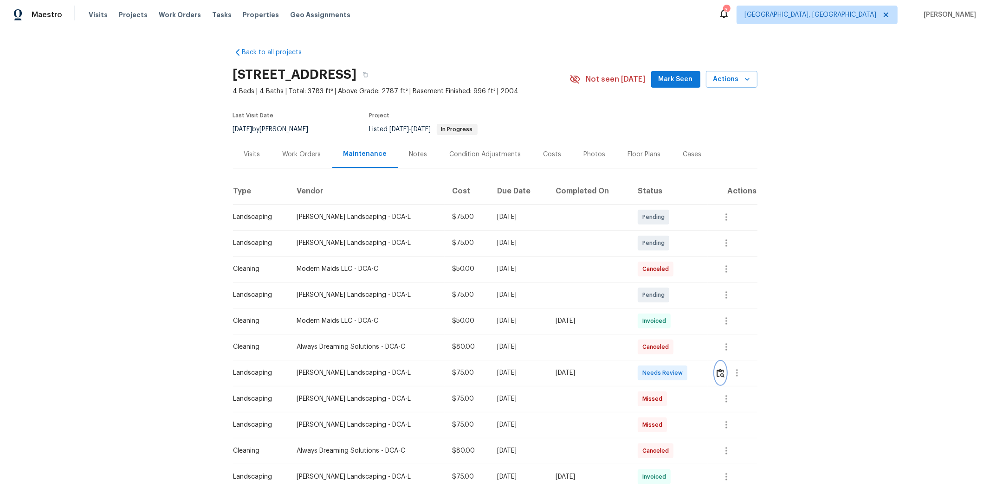
click at [704, 326] on img "button" at bounding box center [721, 373] width 8 height 9
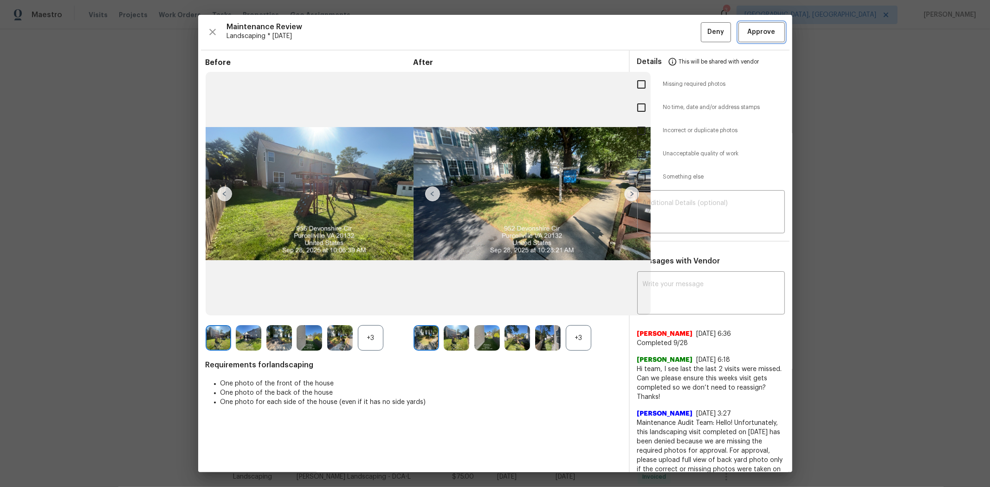
click at [704, 32] on span "Approve" at bounding box center [762, 32] width 28 height 12
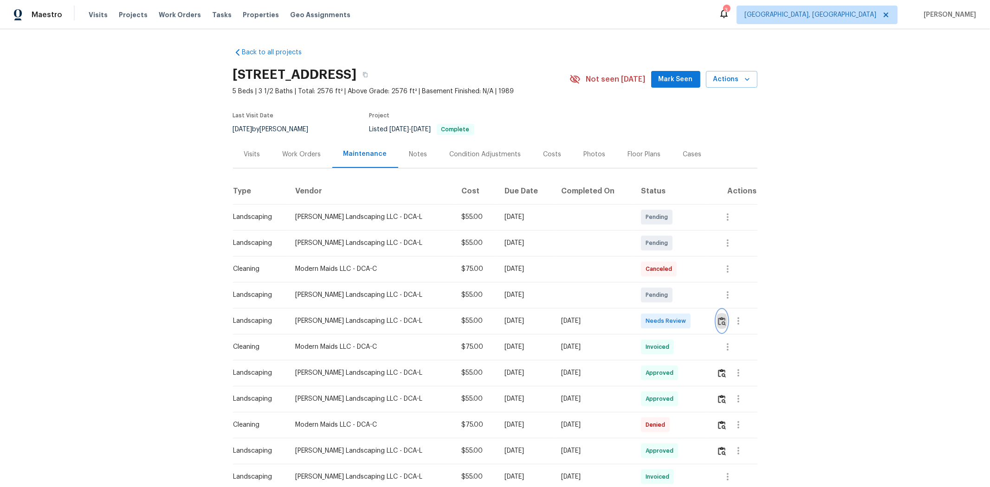
click at [704, 318] on img "button" at bounding box center [722, 321] width 8 height 9
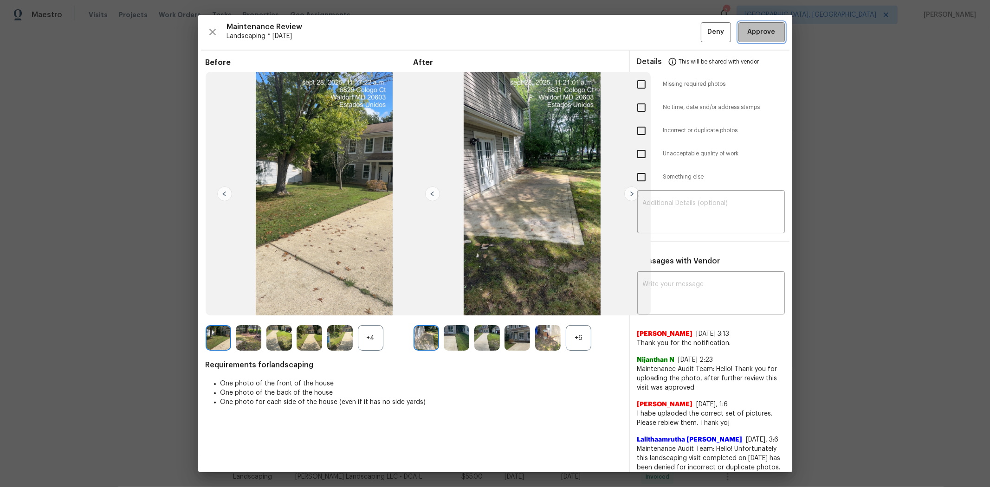
click at [704, 31] on span "Approve" at bounding box center [762, 32] width 28 height 12
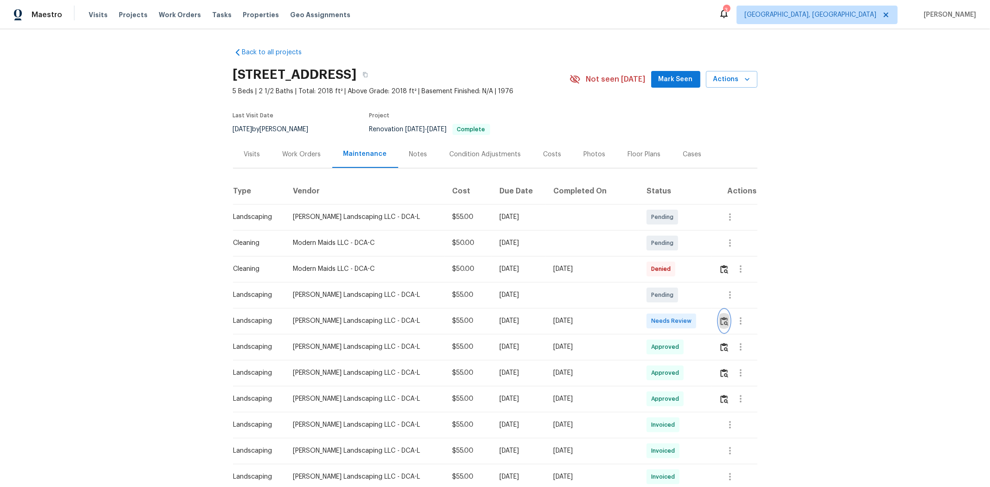
click at [704, 322] on img "button" at bounding box center [724, 321] width 8 height 9
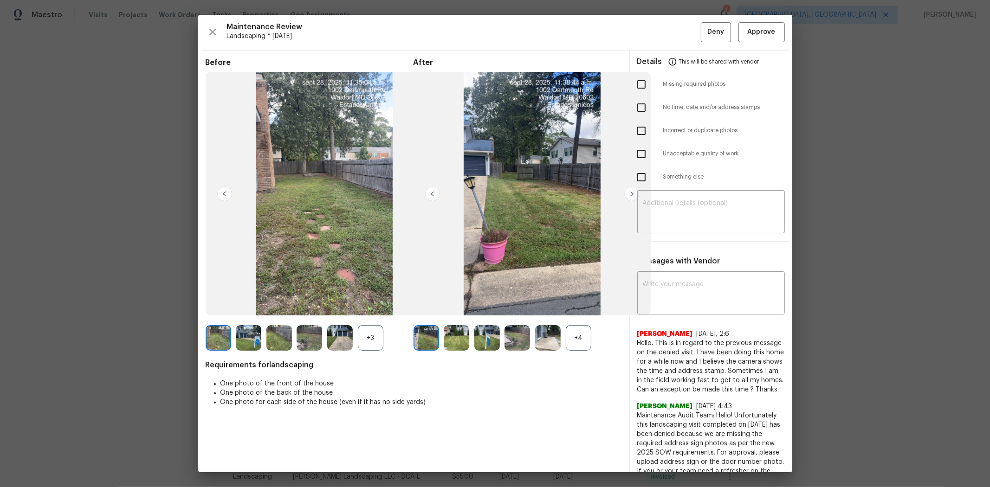
click at [704, 45] on div "Maintenance Review Landscaping * [DATE] Deny Approve Before +3 After +4 Require…" at bounding box center [495, 244] width 594 height 458
click at [704, 40] on button "Approve" at bounding box center [761, 32] width 46 height 20
